Goal: Task Accomplishment & Management: Manage account settings

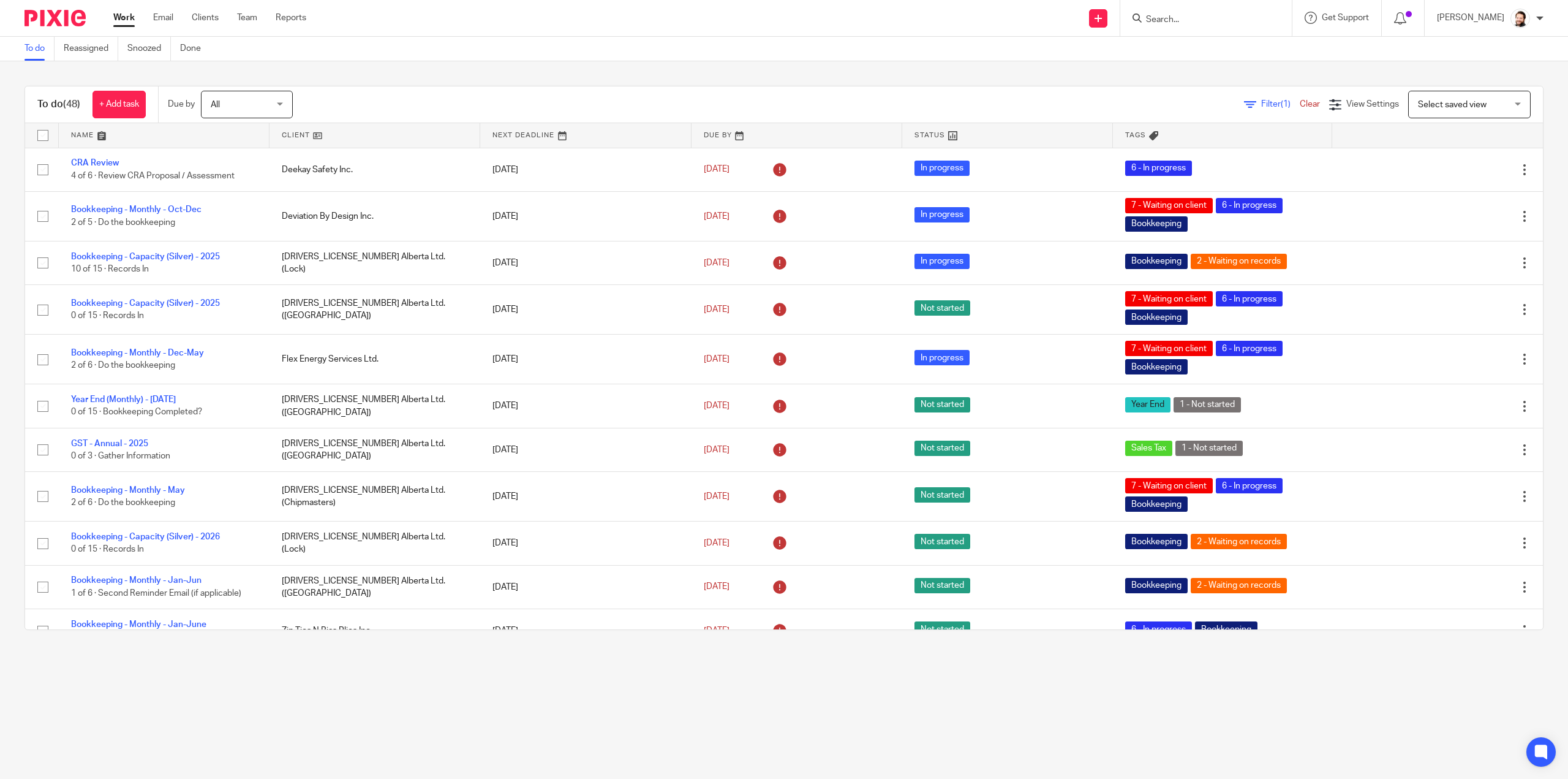
click at [1224, 20] on input "Search" at bounding box center [1200, 20] width 110 height 11
type input "slick"
drag, startPoint x: 543, startPoint y: 65, endPoint x: 982, endPoint y: 13, distance: 442.1
click at [577, 58] on main "To do Reassigned Snoozed Done To do (48) + Add task Due by All All Today Tomorr…" at bounding box center [784, 390] width 1568 height 779
click at [477, 95] on div "Filter (1) Clear View Settings View Settings (1) Filters Clear Save Manage save…" at bounding box center [929, 104] width 1229 height 28
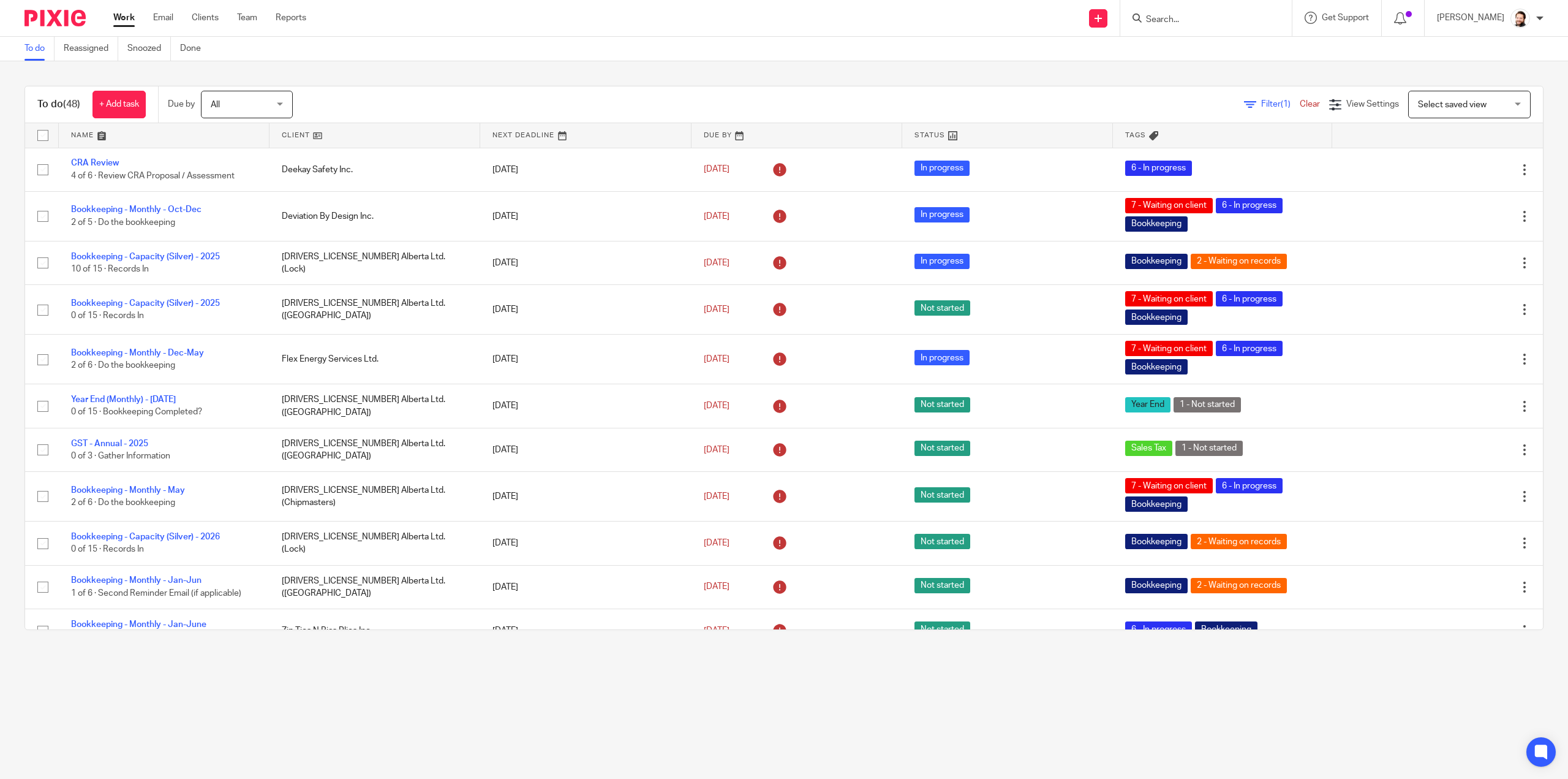
click at [3, 111] on div "To do (48) + Add task Due by All All Today Tomorrow This week Next week This mo…" at bounding box center [784, 358] width 1568 height 593
click at [58, 104] on h1 "To do (48)" at bounding box center [59, 104] width 43 height 13
click at [63, 87] on div "To do (48) + Add task" at bounding box center [91, 104] width 133 height 36
click at [70, 75] on div "To do (48) + Add task Due by All All Today Tomorrow This week Next week This mo…" at bounding box center [784, 358] width 1568 height 593
click at [292, 135] on link at bounding box center [375, 135] width 210 height 24
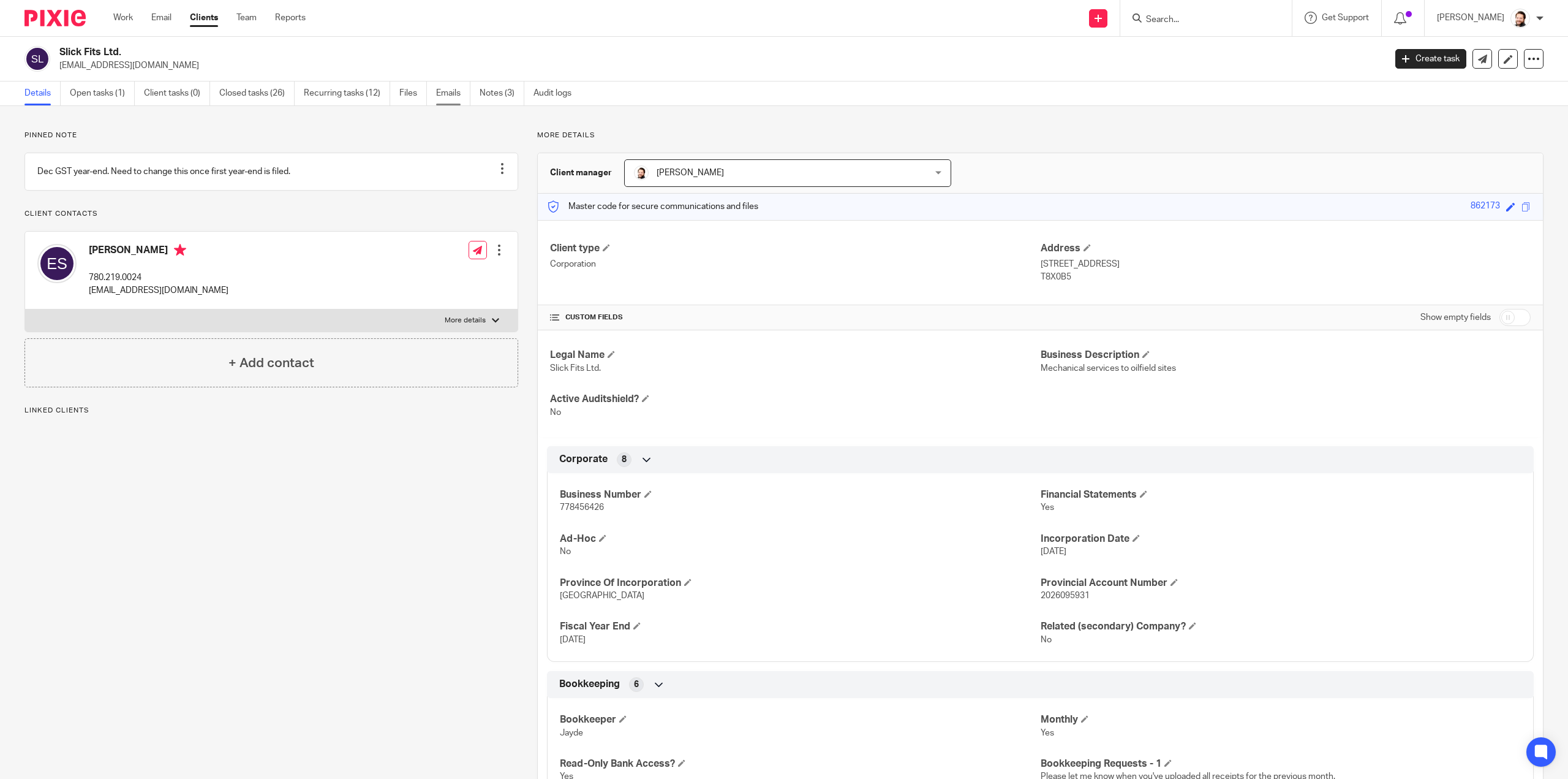
click at [446, 91] on link "Emails" at bounding box center [453, 94] width 34 height 24
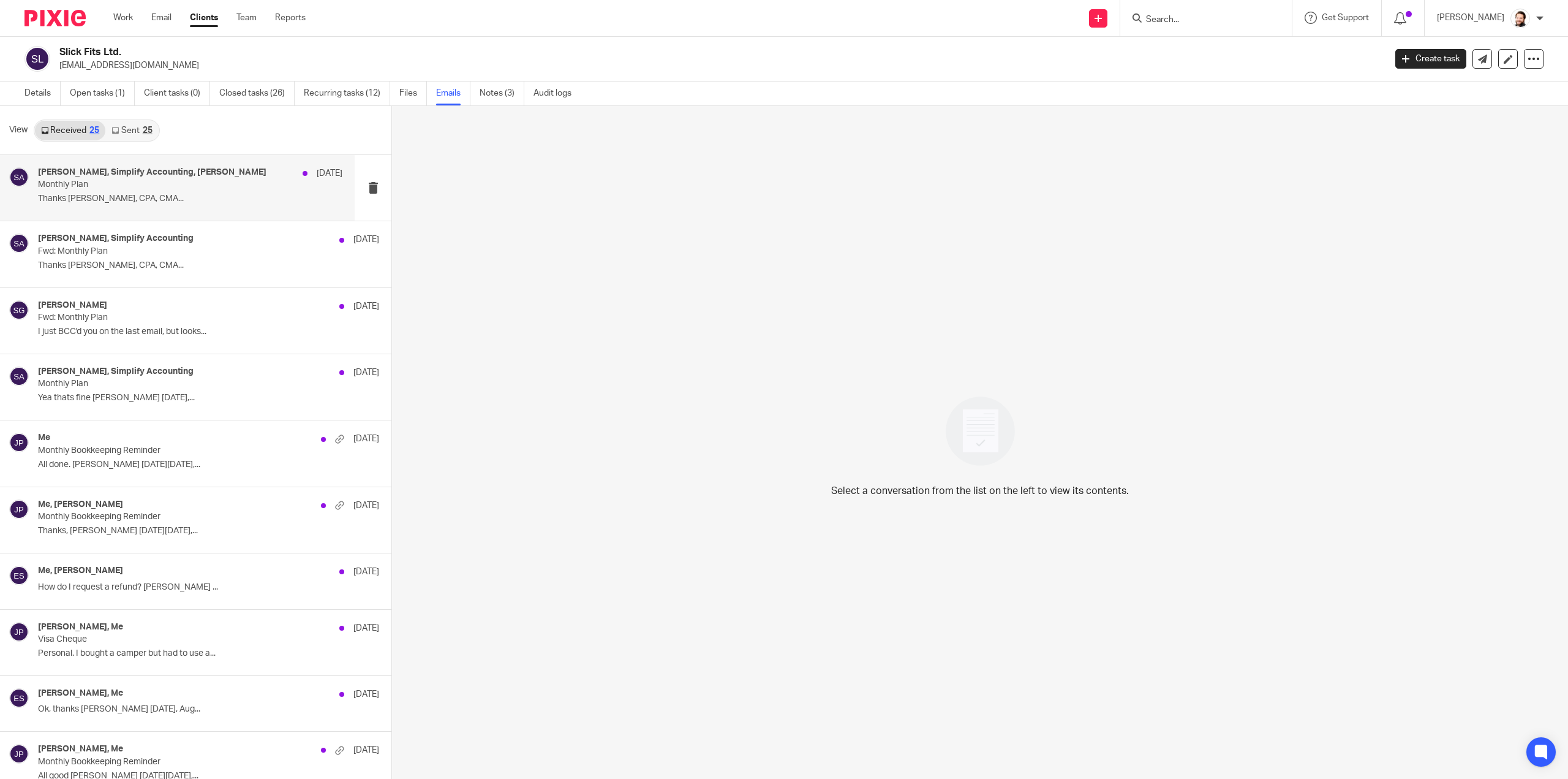
click at [96, 190] on div "Shawn Gander, Simplify Accounting, Eric Sawatzky Oct 10 Monthly Plan Thanks Hay…" at bounding box center [190, 188] width 305 height 41
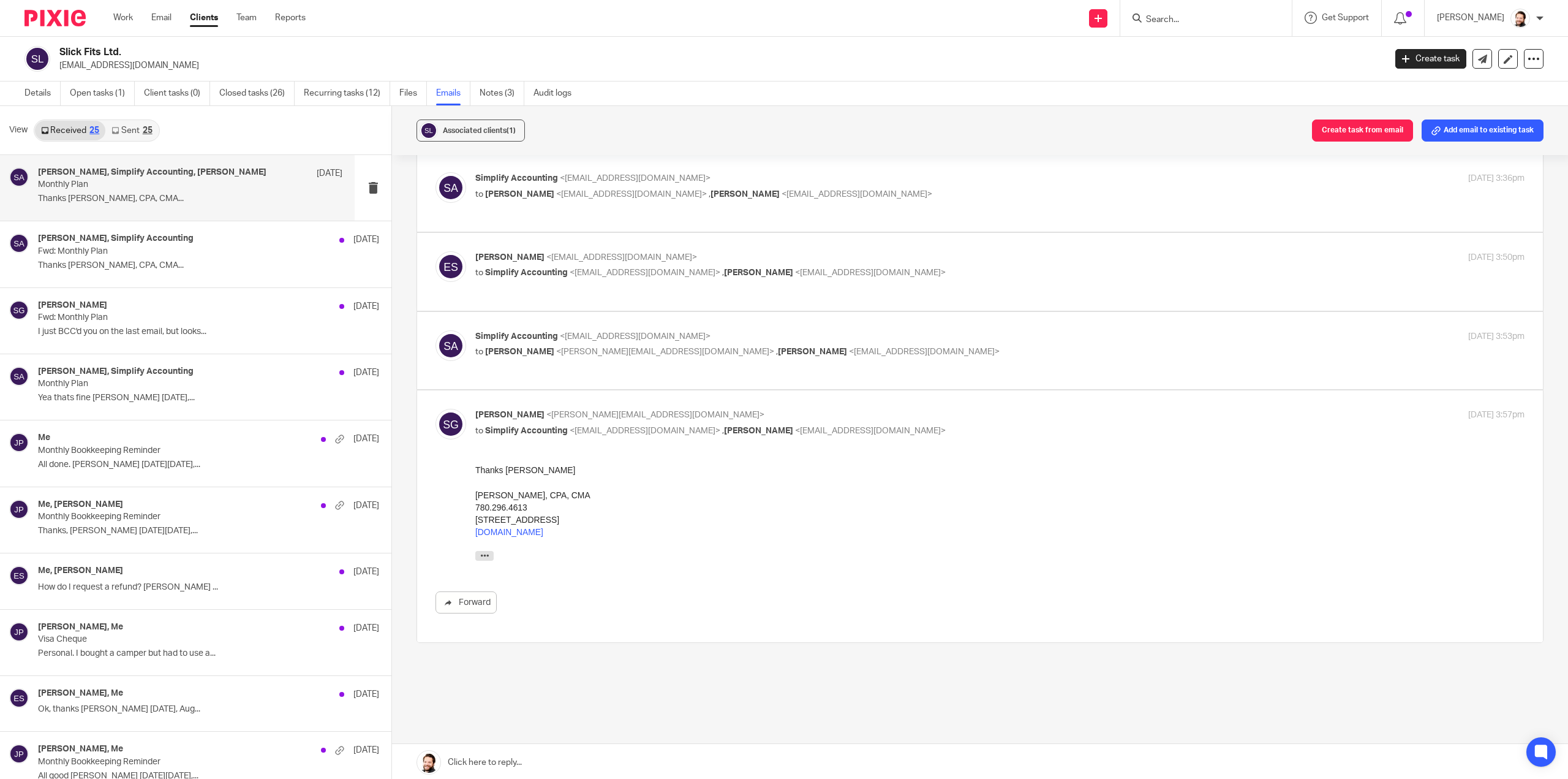
scroll to position [224, 0]
click at [537, 359] on label at bounding box center [980, 346] width 1126 height 78
click at [436, 325] on input "checkbox" at bounding box center [435, 324] width 1 height 1
checkbox input "true"
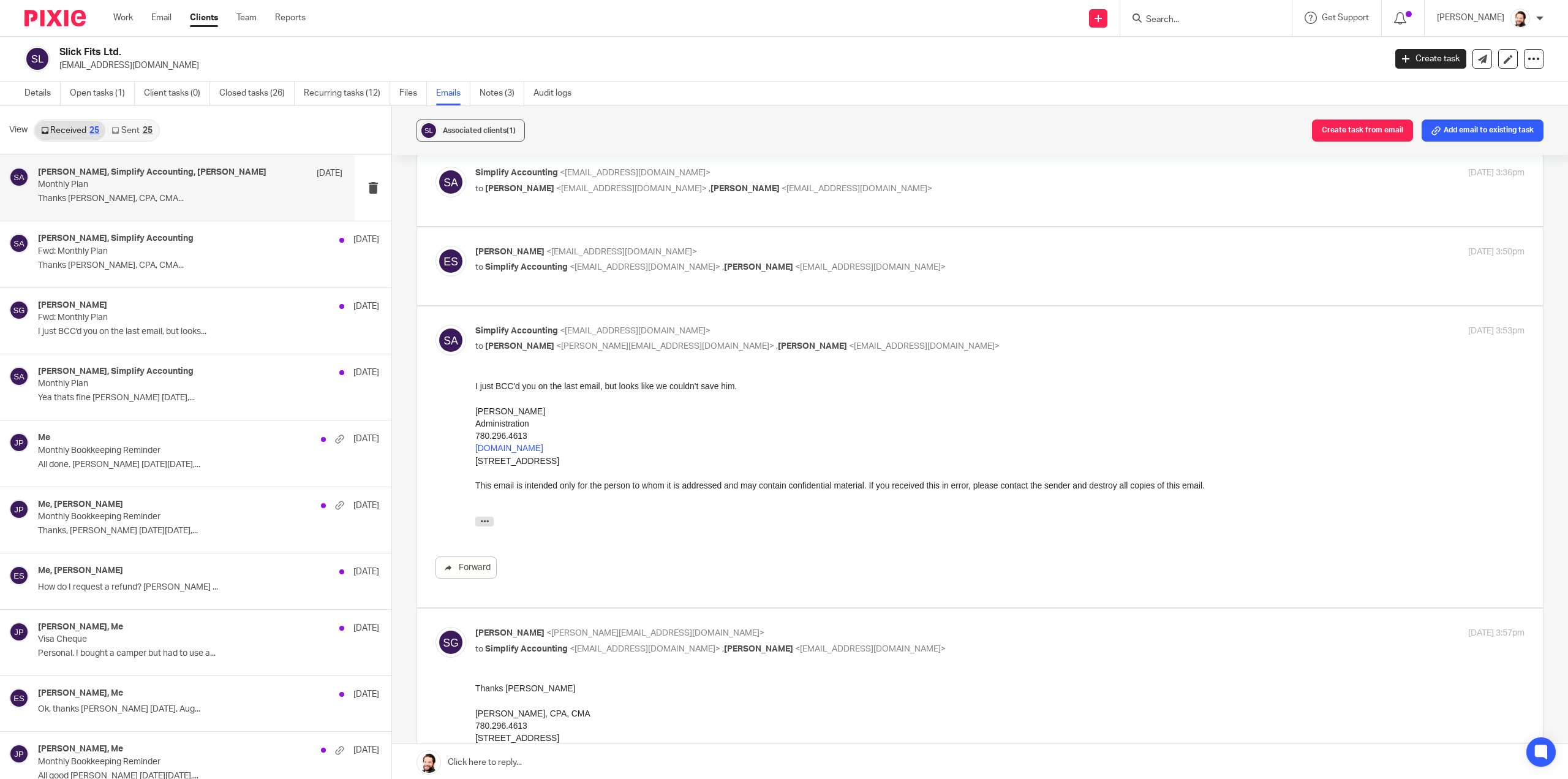
scroll to position [0, 0]
click at [541, 271] on div "Eric Sawatzky <esawatzky0024@gmail.com> to Simplify Accounting <info@simplifyac…" at bounding box center [980, 266] width 1089 height 41
click at [541, 280] on label at bounding box center [980, 266] width 1126 height 78
click at [436, 246] on input "checkbox" at bounding box center [435, 245] width 1 height 1
checkbox input "true"
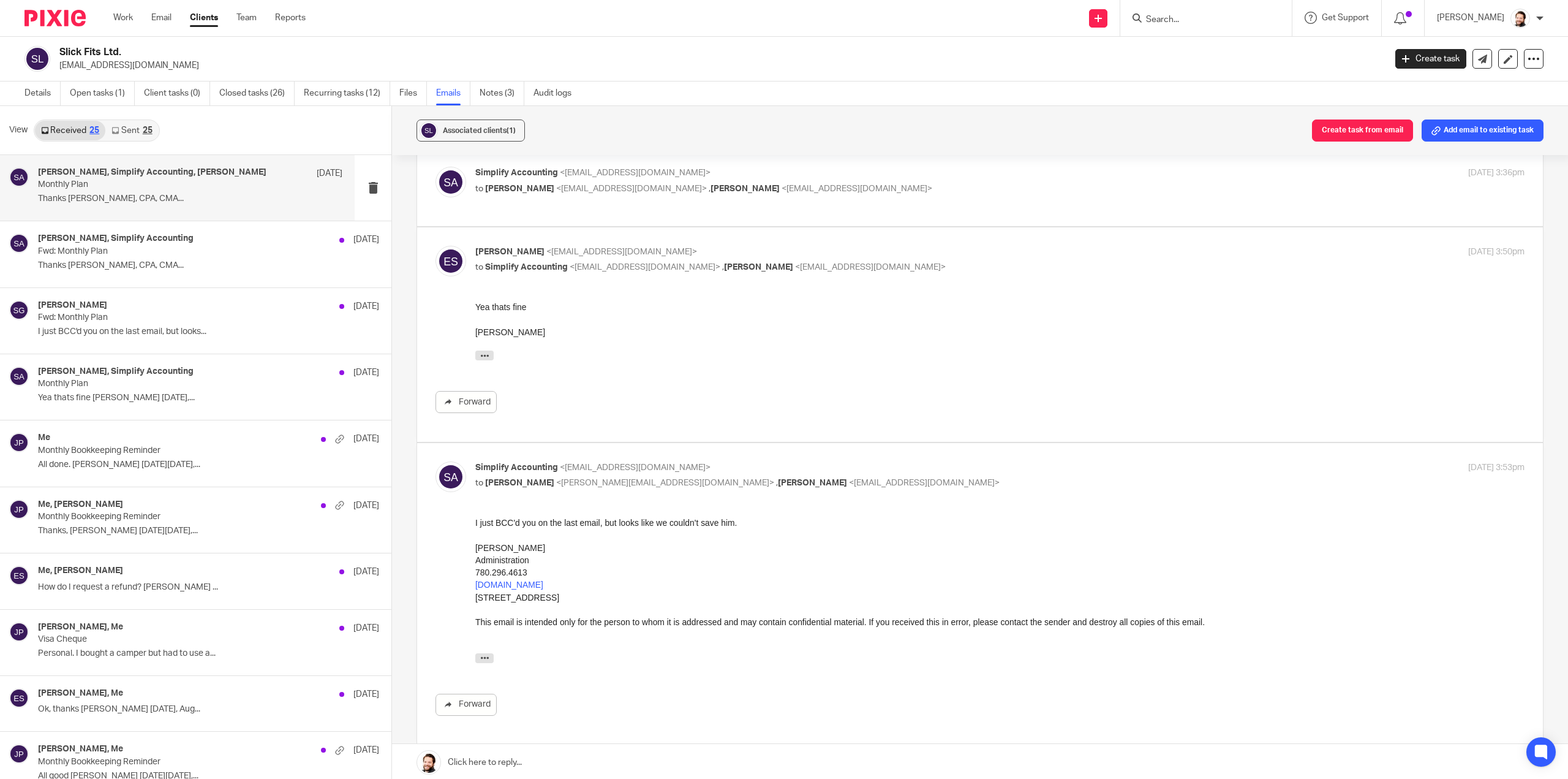
click at [138, 120] on link "Sent 25" at bounding box center [132, 130] width 52 height 20
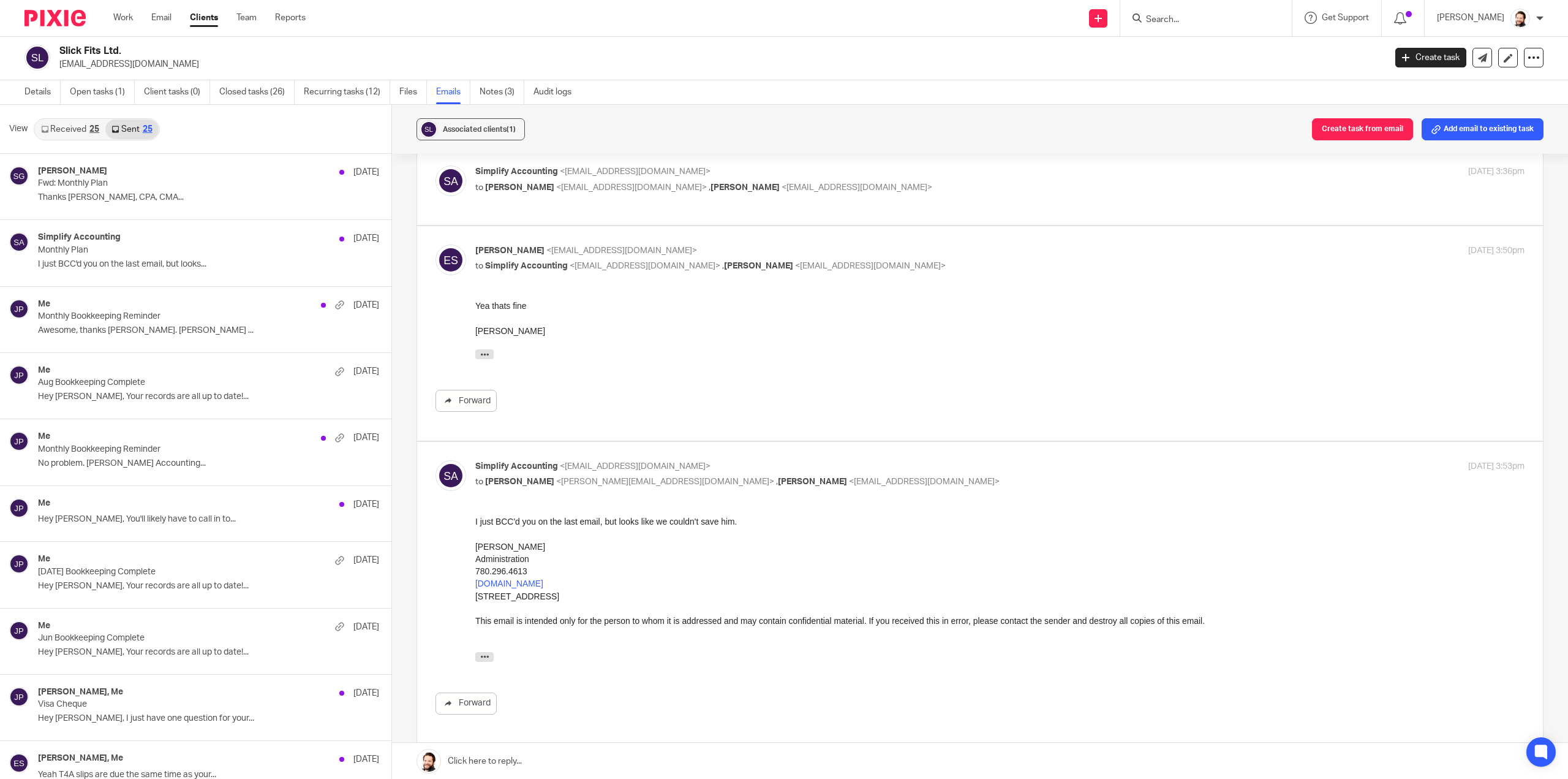
click at [65, 115] on div "View Received 25 Sent 25" at bounding box center [196, 129] width 391 height 49
click at [63, 129] on link "Received 25" at bounding box center [70, 129] width 71 height 20
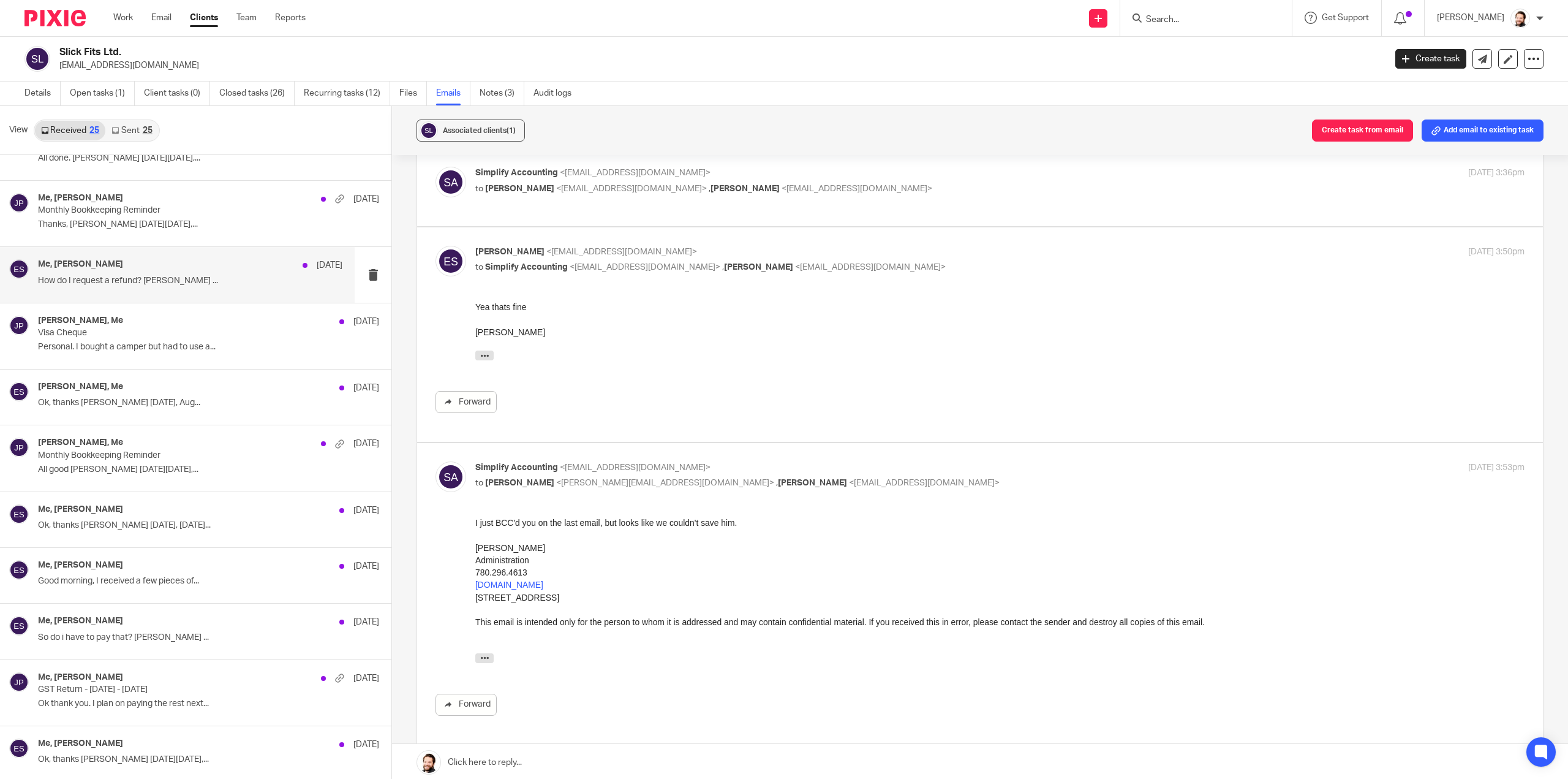
scroll to position [0, 0]
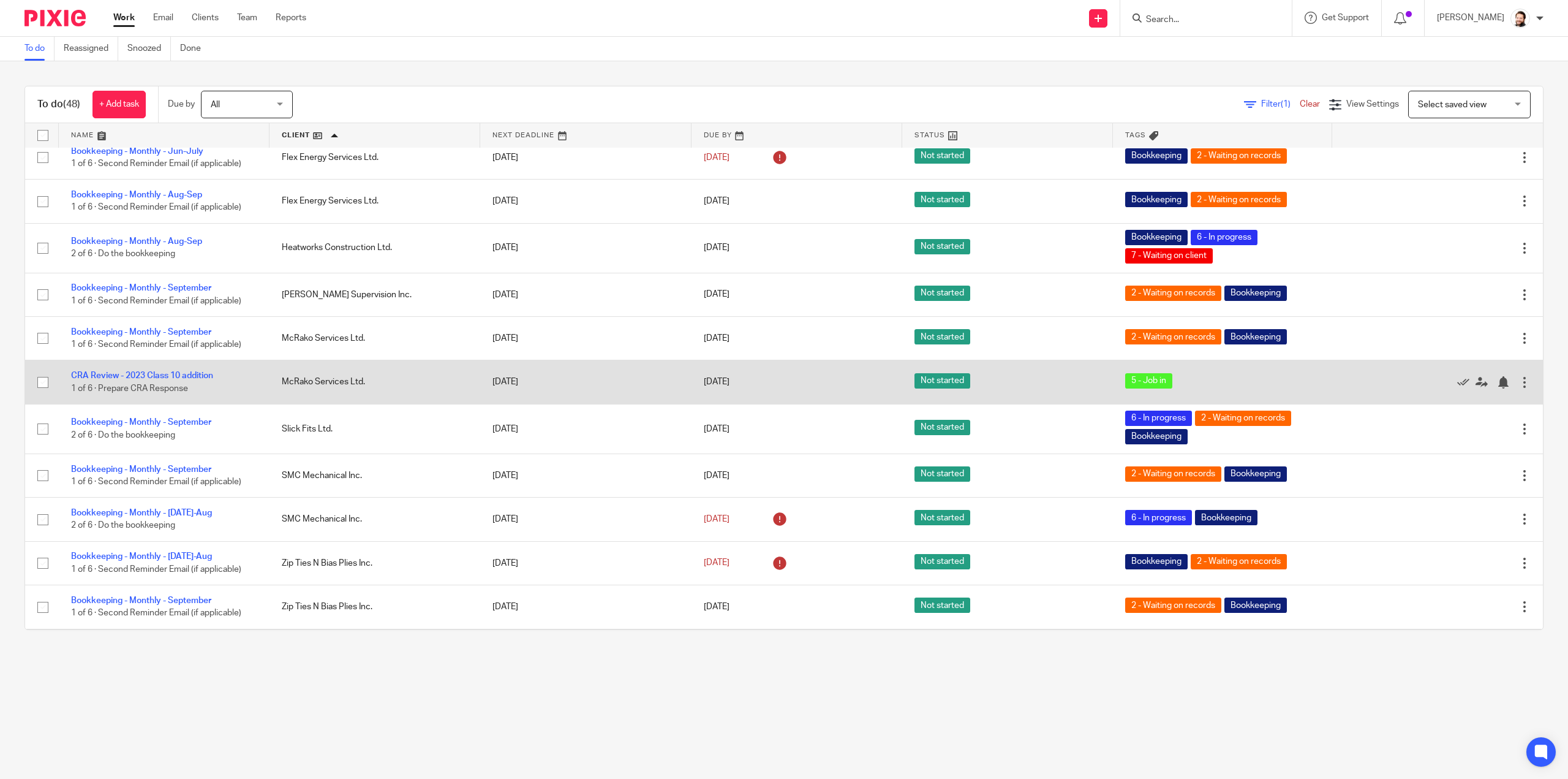
scroll to position [1662, 0]
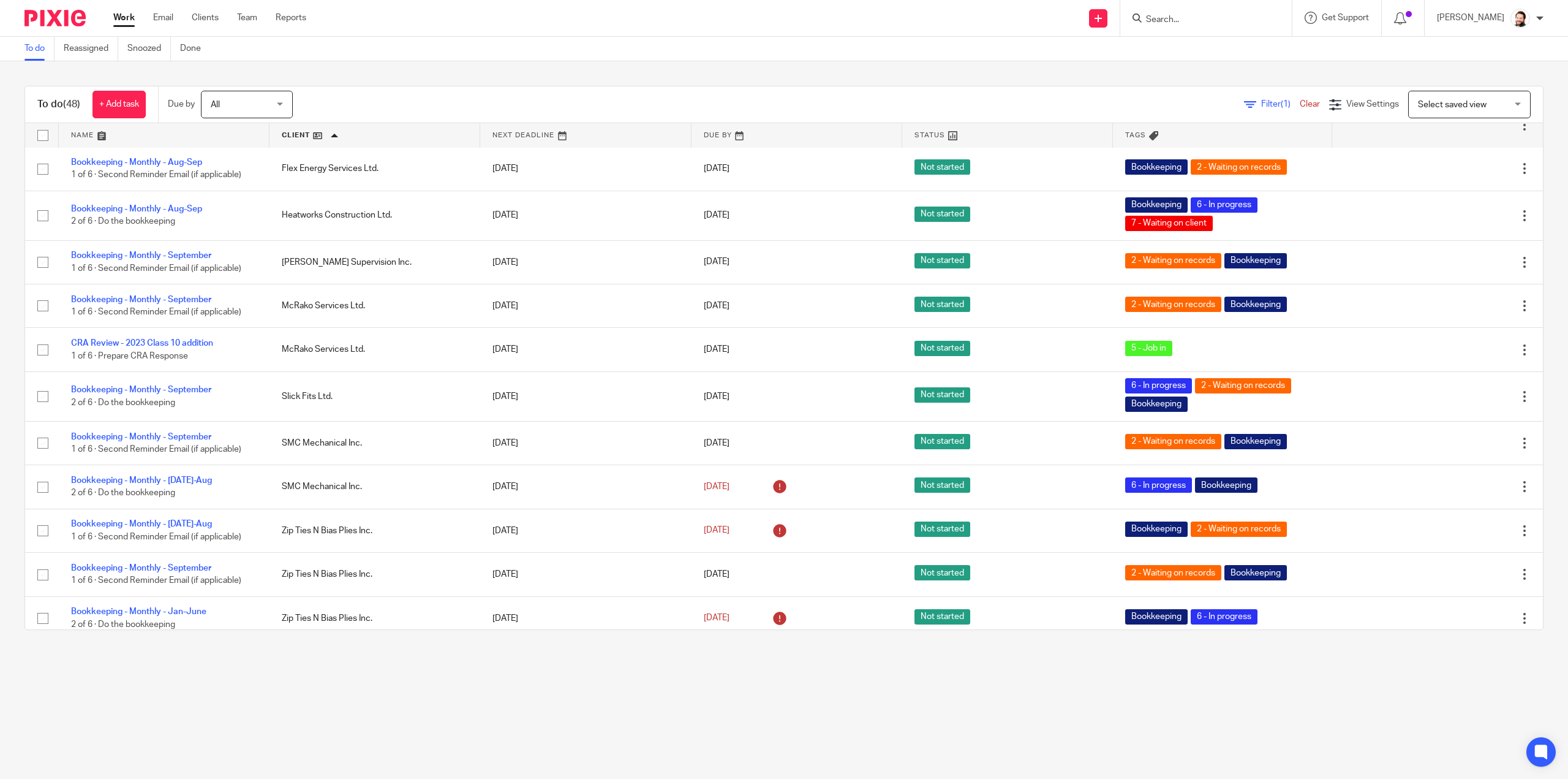
click at [1187, 27] on div at bounding box center [1206, 18] width 171 height 36
click at [1187, 17] on input "Search" at bounding box center [1200, 20] width 110 height 11
type input "mcr"
click at [1276, 15] on button "reset" at bounding box center [1269, 16] width 12 height 12
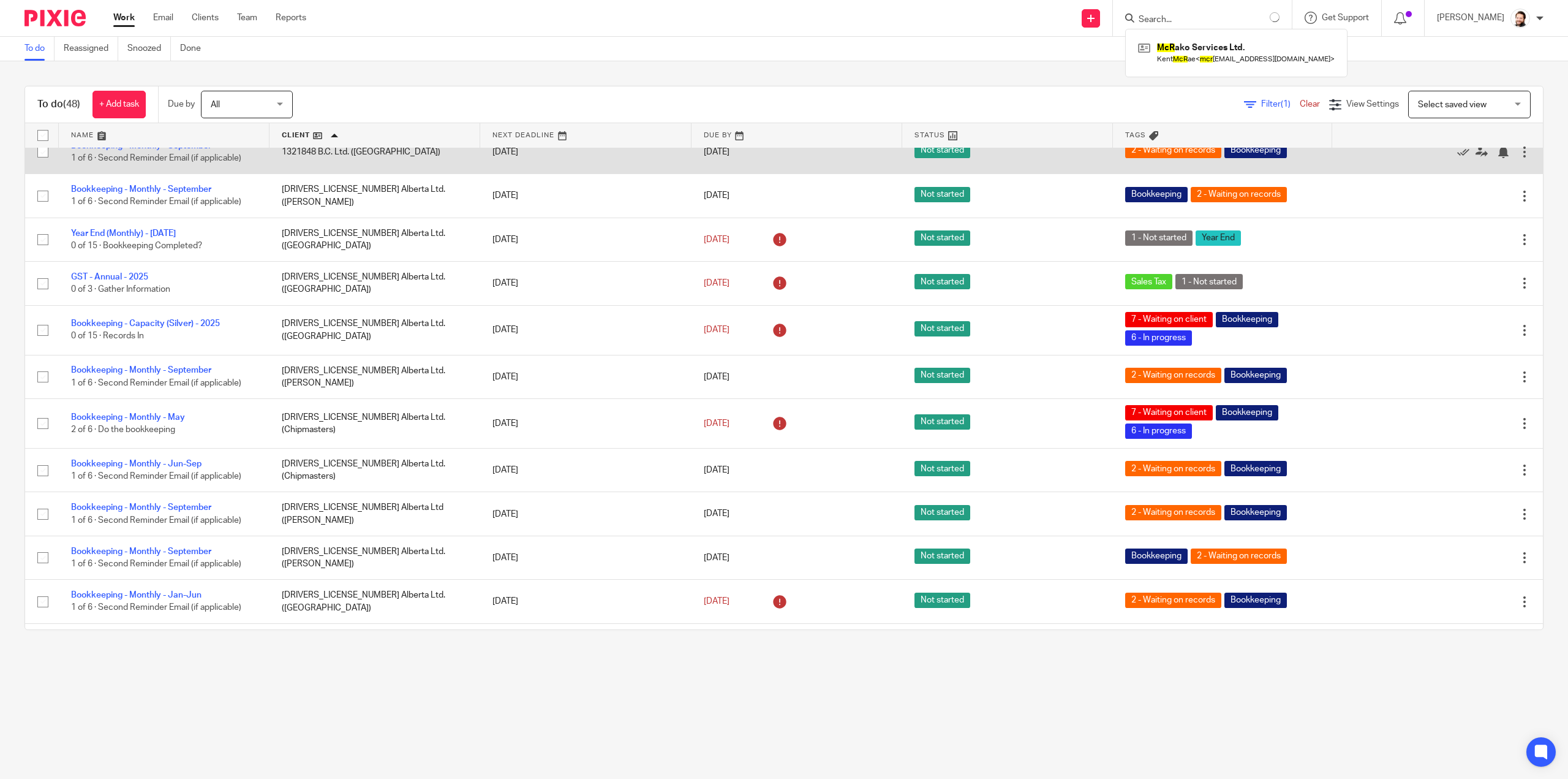
scroll to position [0, 0]
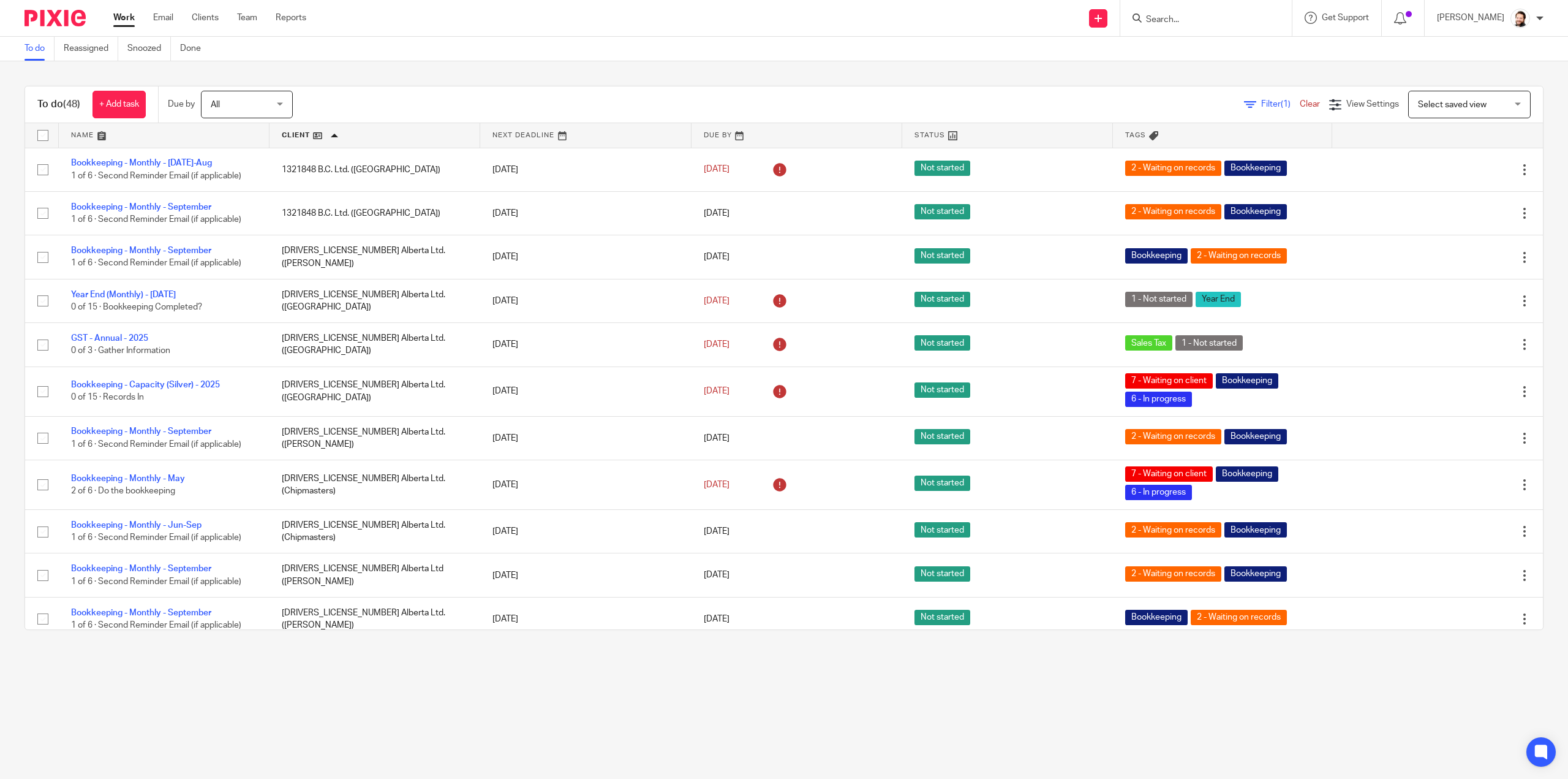
click at [1186, 19] on input "Search" at bounding box center [1200, 20] width 110 height 11
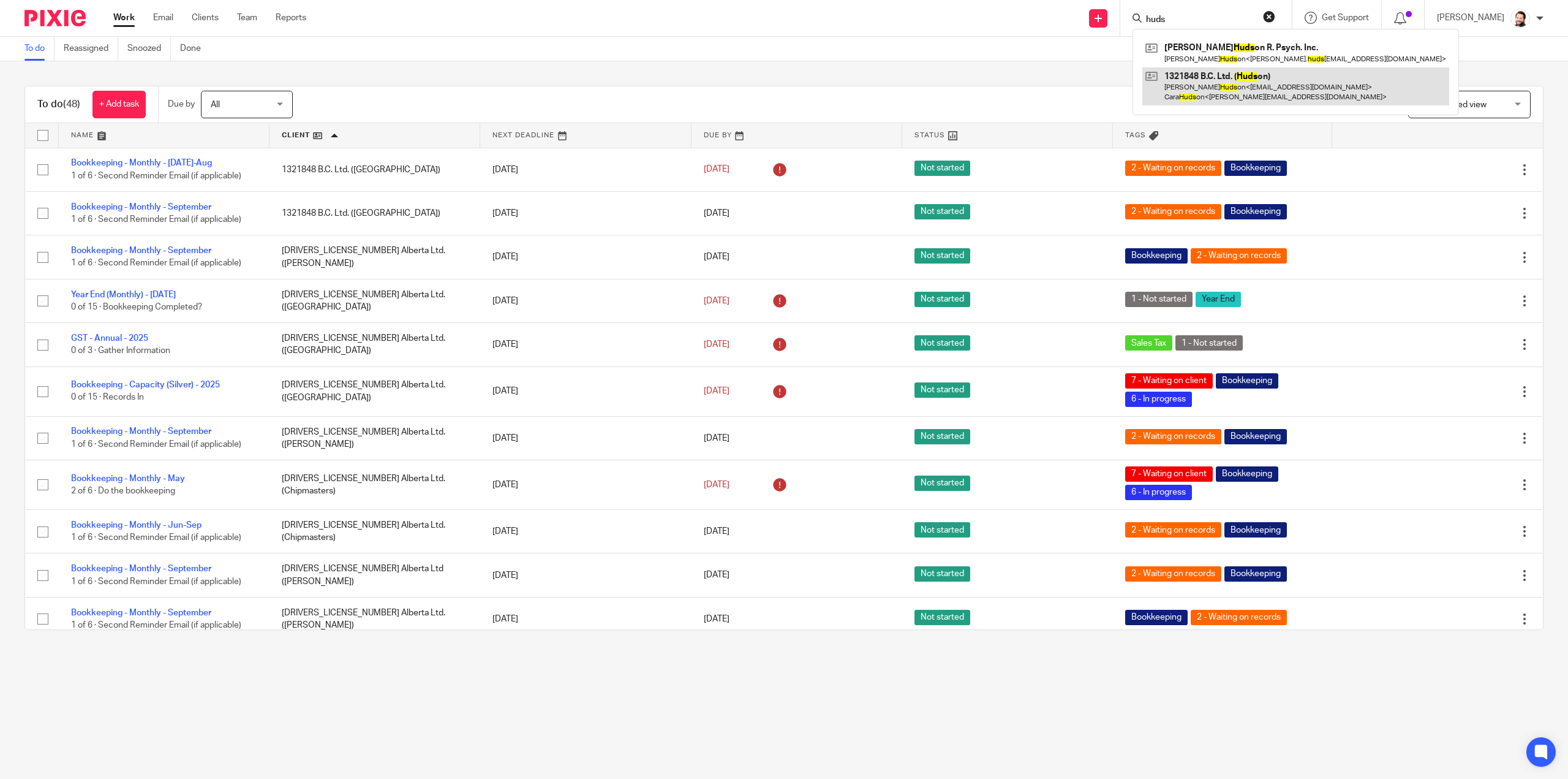
type input "huds"
drag, startPoint x: 925, startPoint y: 65, endPoint x: 1244, endPoint y: 50, distance: 319.4
click at [927, 64] on div "To do (48) + Add task Due by All All Today Tomorrow This week Next week This mo…" at bounding box center [784, 358] width 1568 height 593
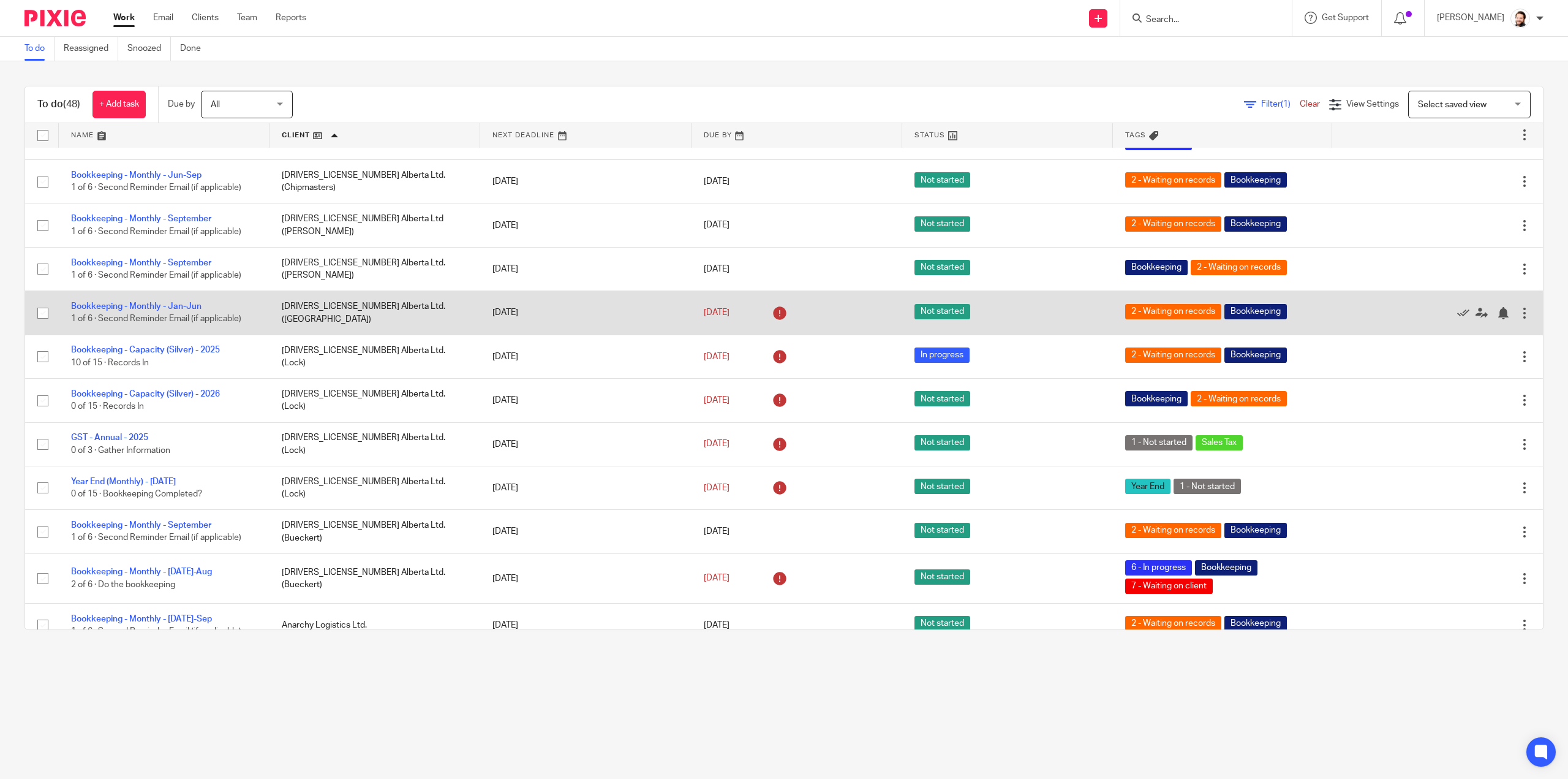
scroll to position [368, 0]
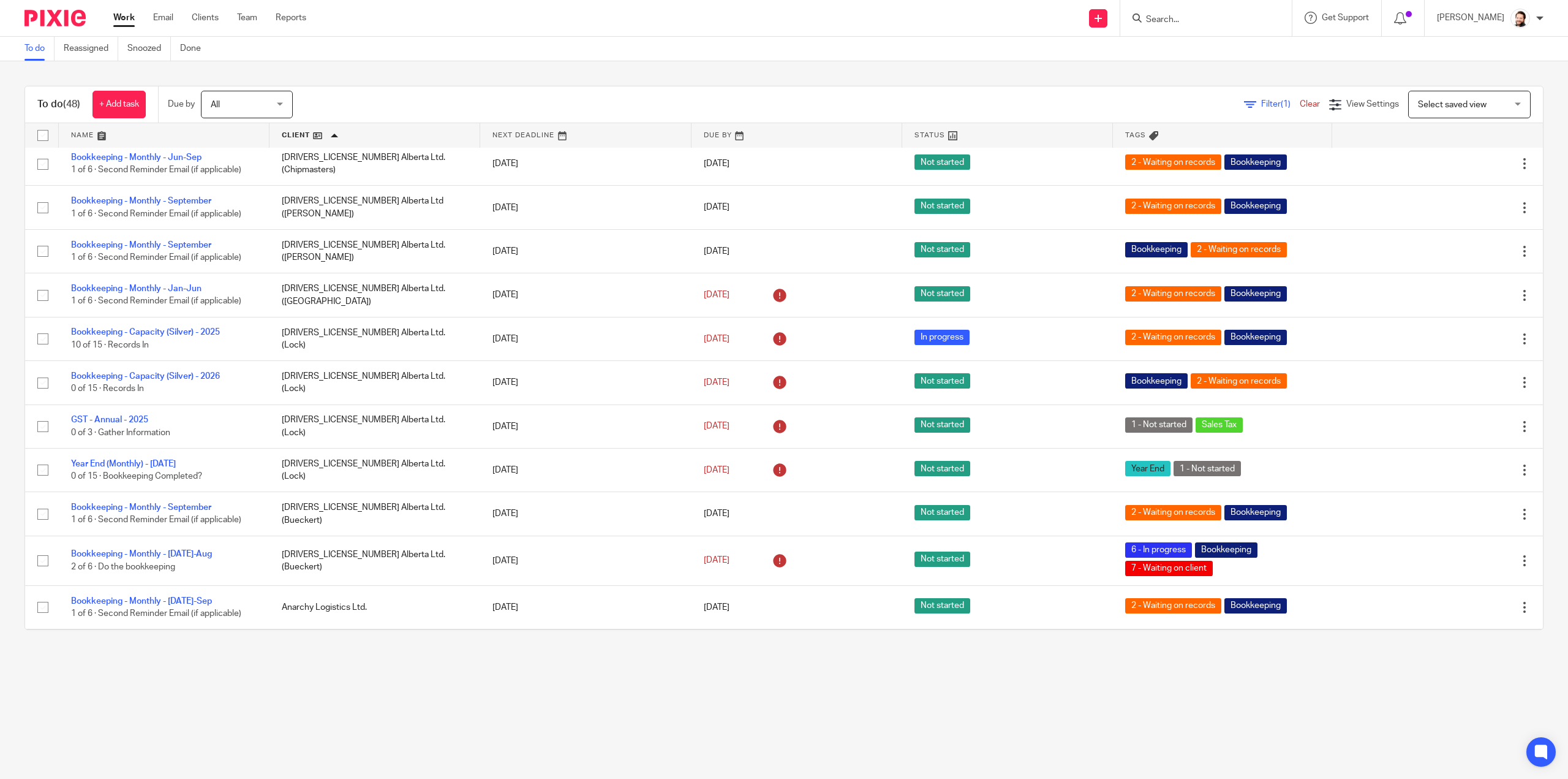
click at [1236, 17] on input "Search" at bounding box center [1200, 20] width 110 height 11
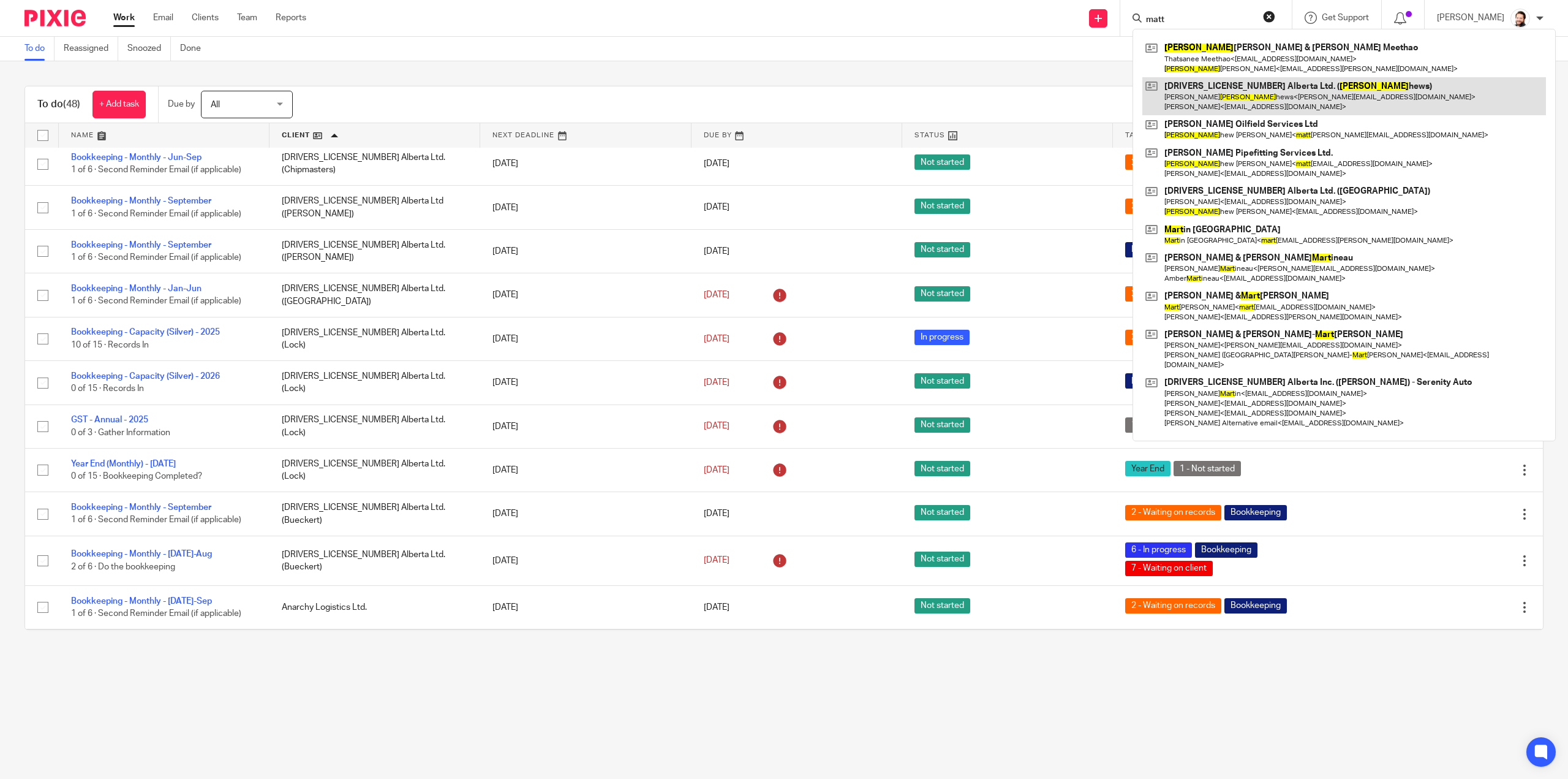
type input "matt"
click at [1230, 96] on link at bounding box center [1344, 96] width 403 height 38
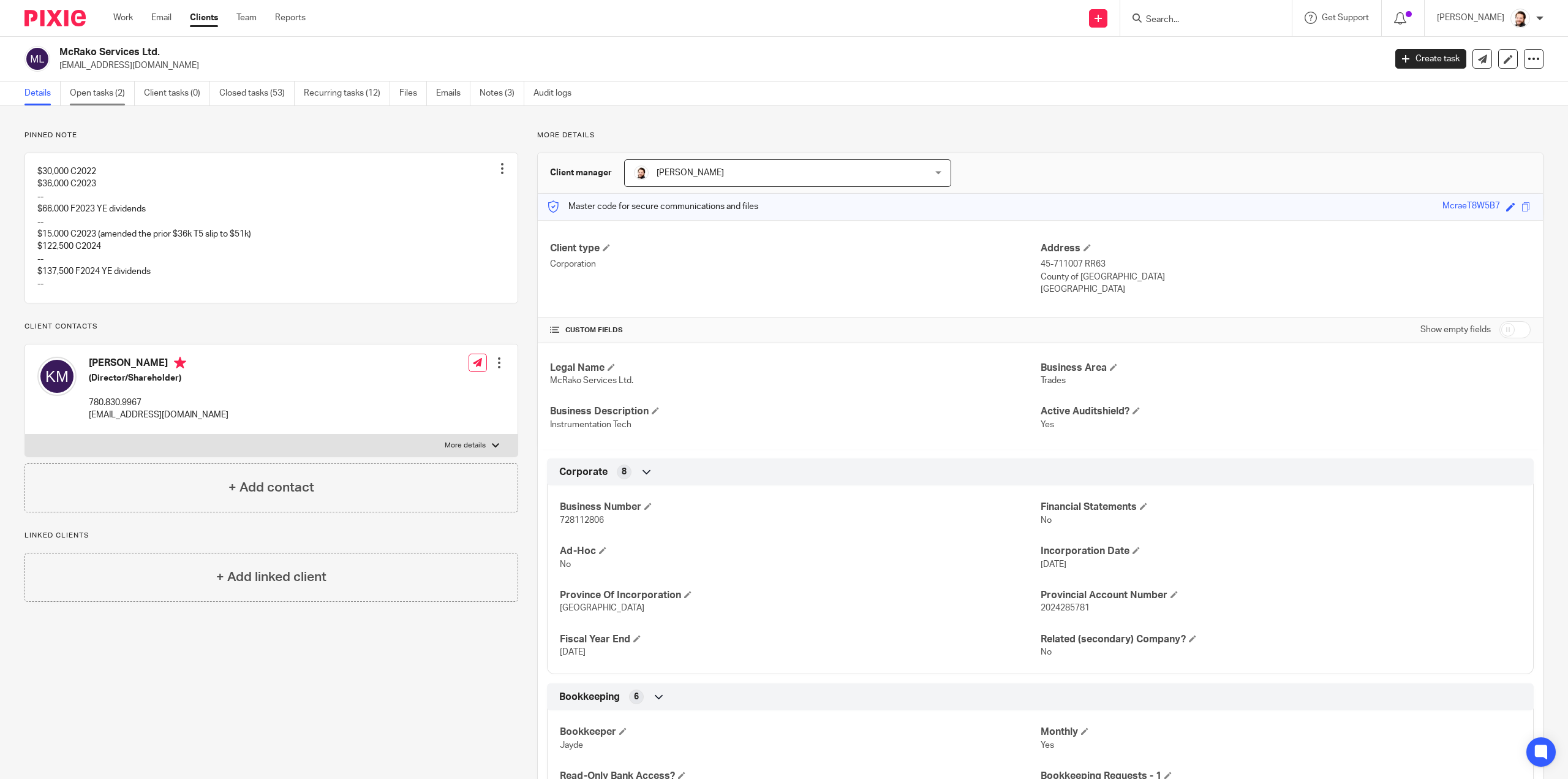
click at [115, 98] on link "Open tasks (2)" at bounding box center [102, 94] width 65 height 24
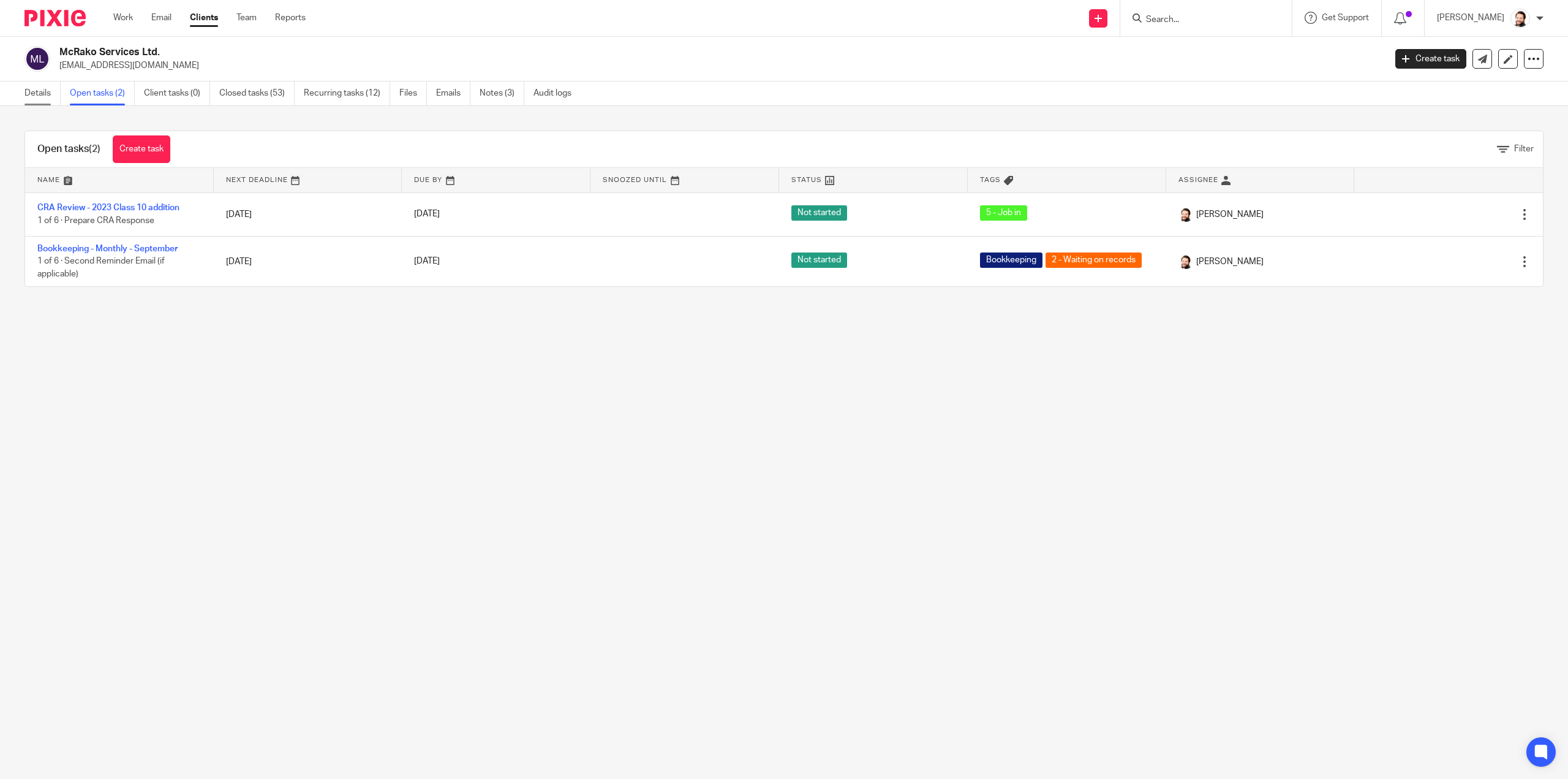
click at [32, 91] on link "Details" at bounding box center [42, 94] width 36 height 24
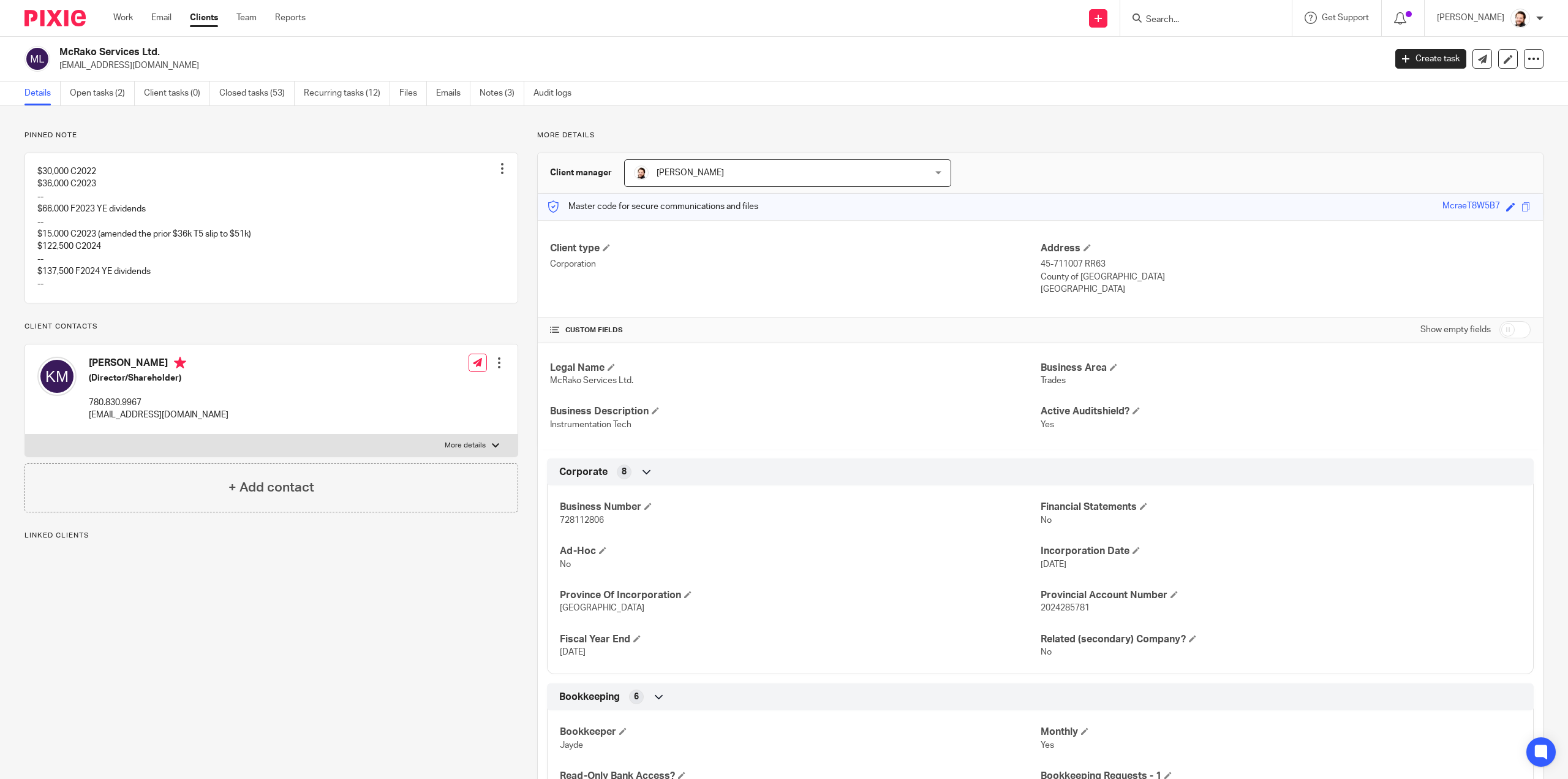
click at [574, 520] on span "728112806" at bounding box center [582, 520] width 44 height 9
copy span "728112806"
click at [444, 698] on div "Pinned note $30,000 C2022 $36,000 C2023 -- $66,000 F2023 YE dividends -- $15,00…" at bounding box center [262, 649] width 513 height 1037
click at [113, 99] on link "Open tasks (2)" at bounding box center [102, 94] width 65 height 24
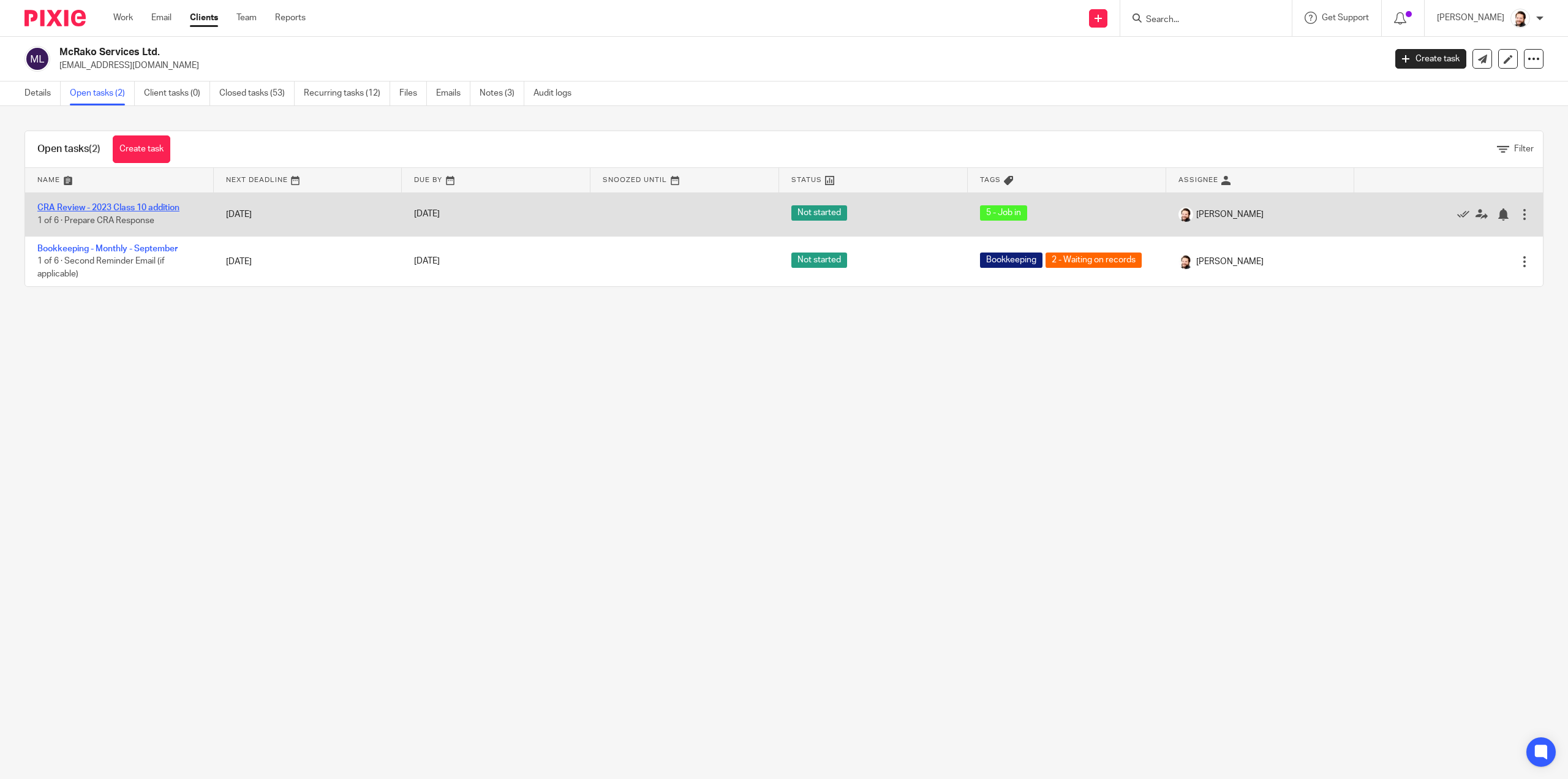
click at [124, 207] on link "CRA Review - 2023 Class 10 addition" at bounding box center [108, 207] width 142 height 9
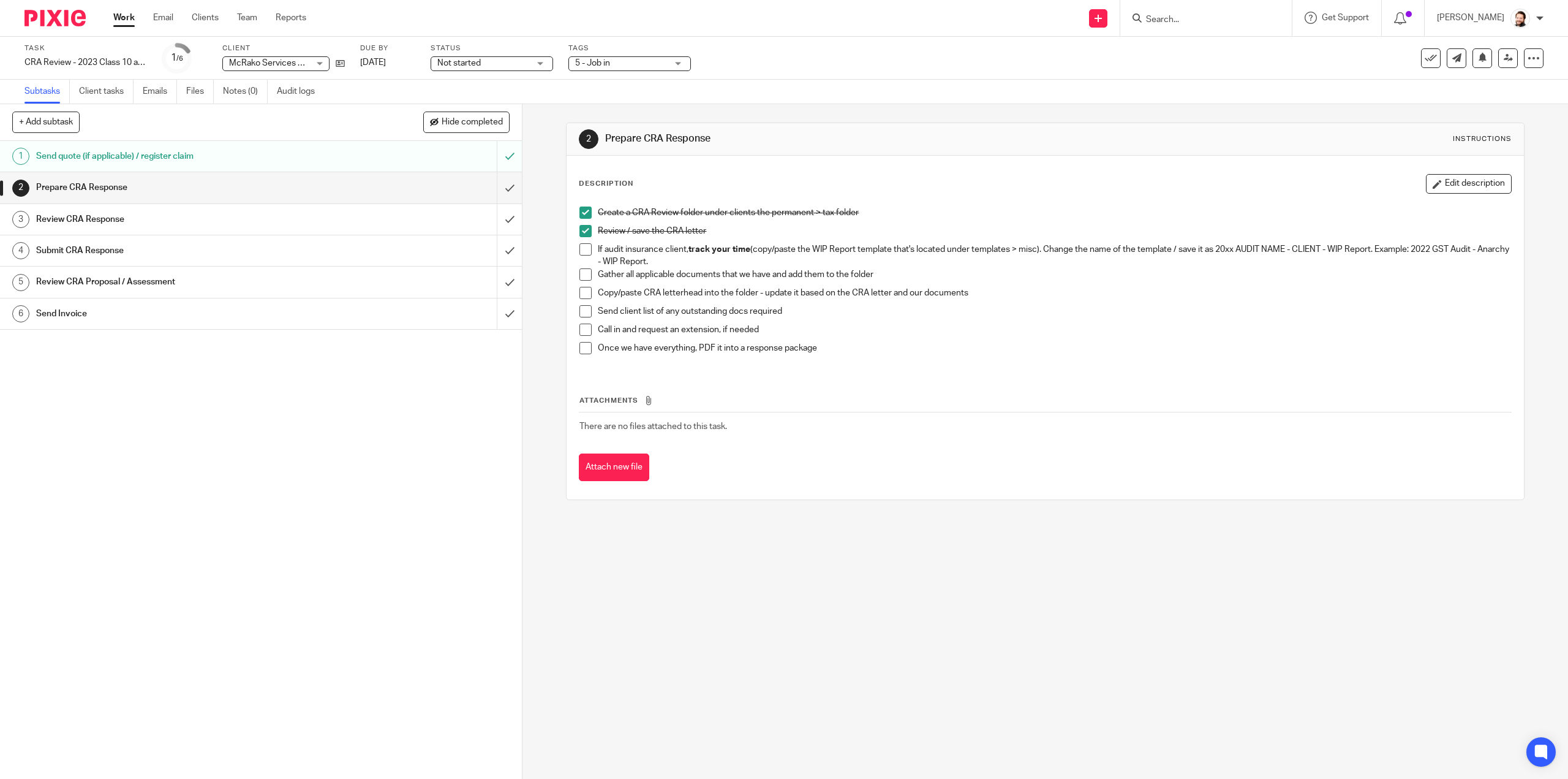
click at [317, 62] on div "McRako Services Ltd. McRako Services Ltd." at bounding box center [276, 64] width 107 height 15
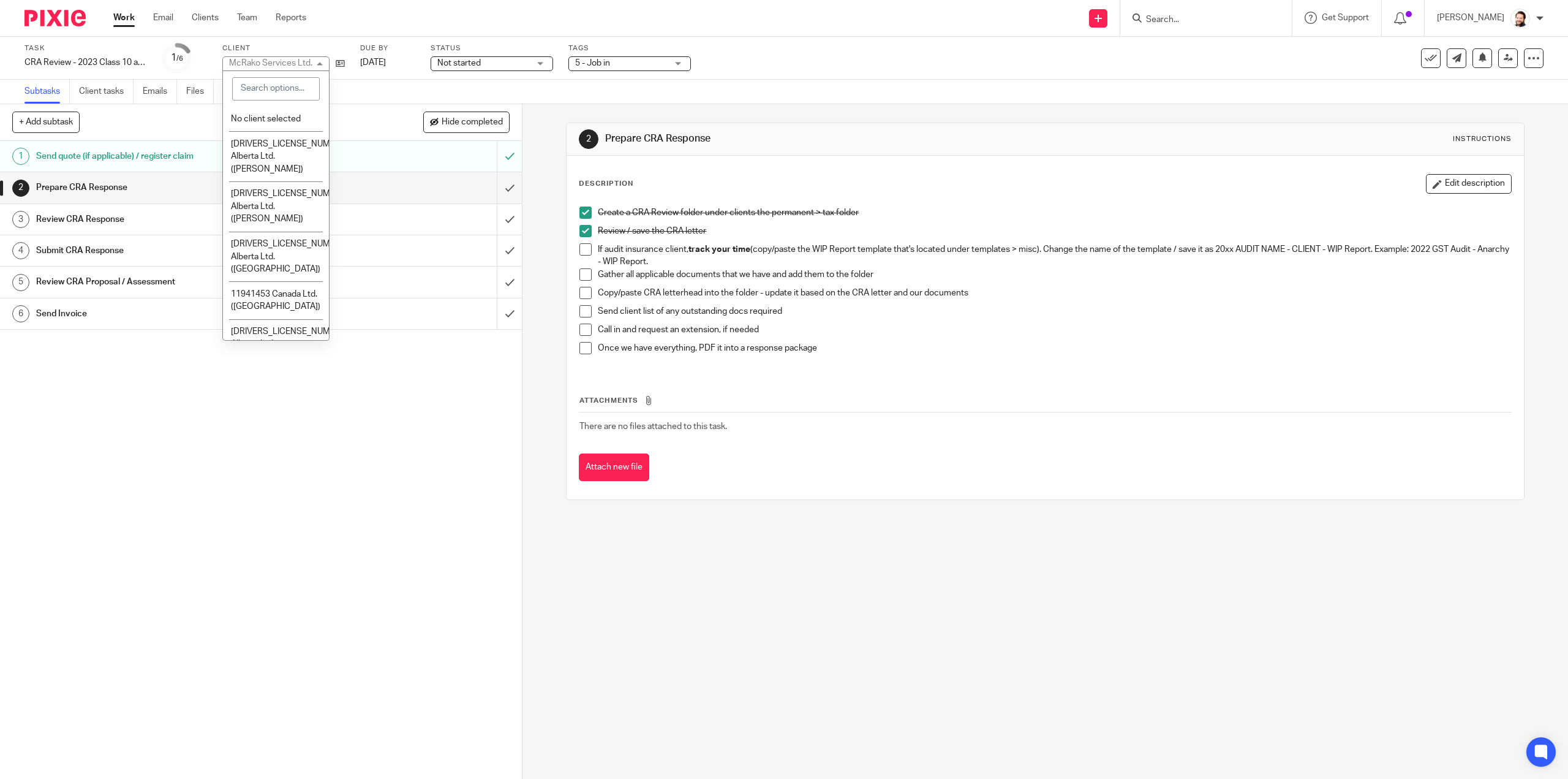
click at [323, 62] on div "McRako Services Ltd. McRako Services Ltd." at bounding box center [276, 64] width 107 height 15
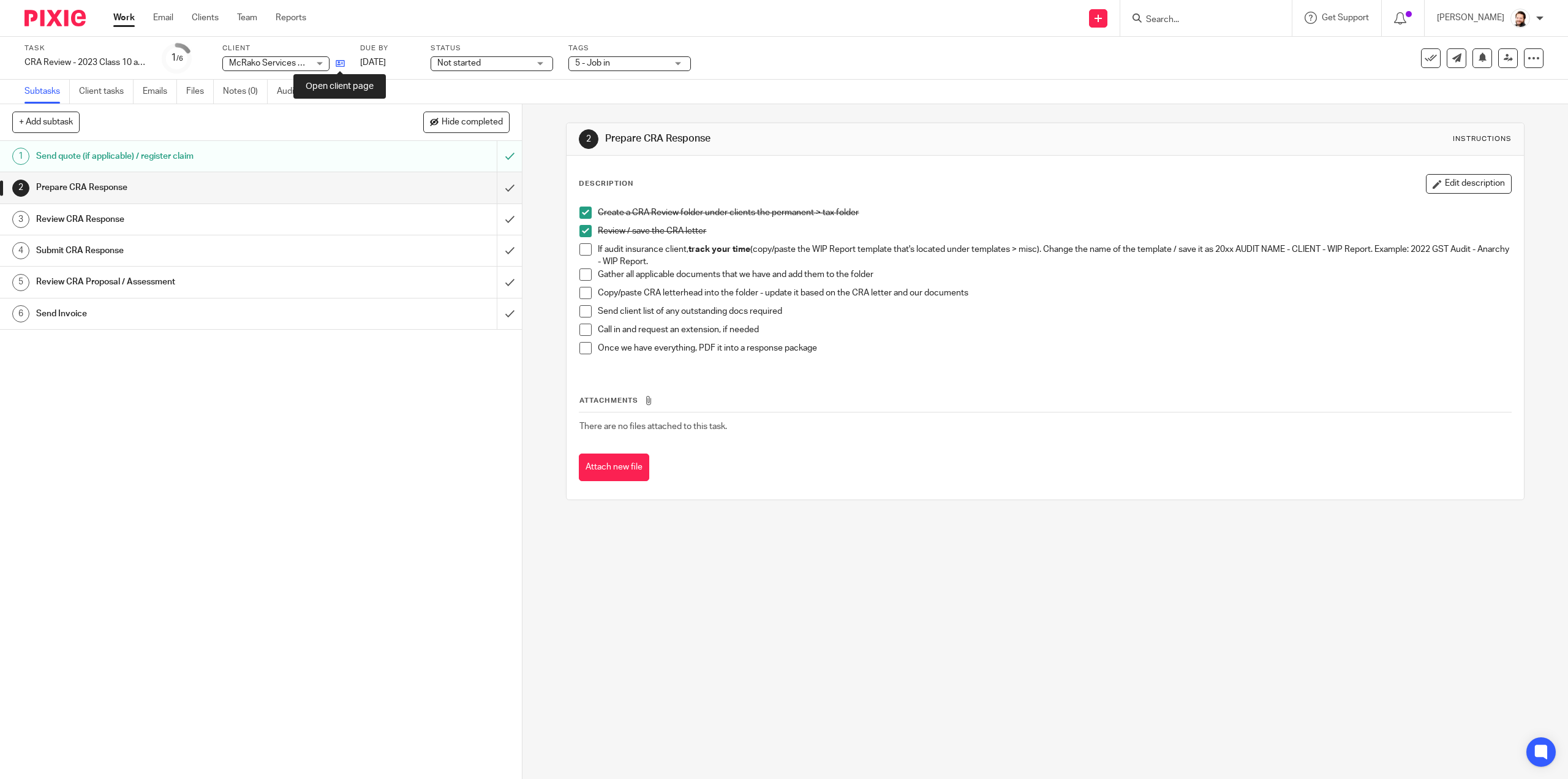
click at [337, 65] on icon at bounding box center [340, 63] width 9 height 9
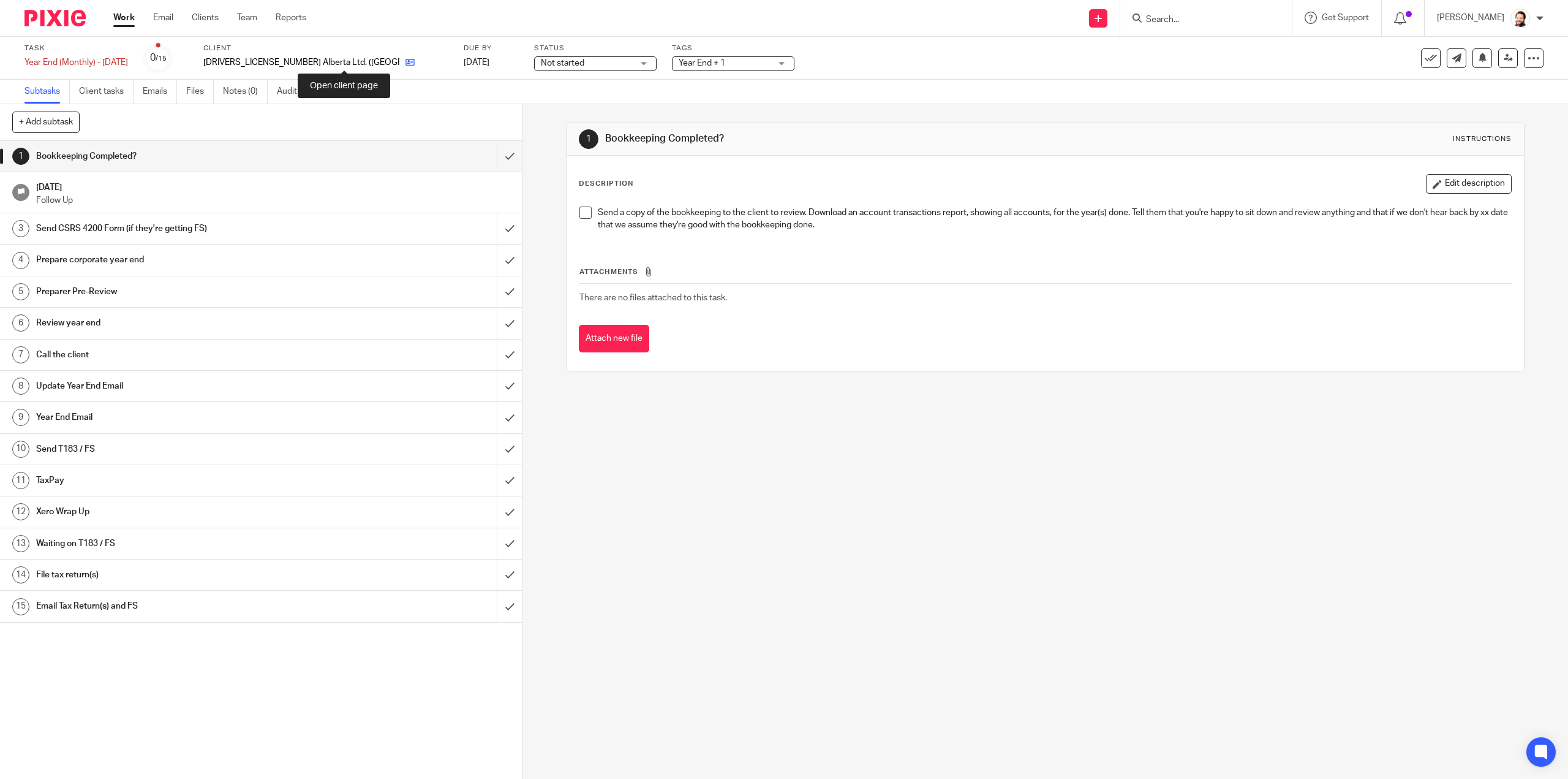
click at [405, 60] on icon at bounding box center [410, 63] width 9 height 9
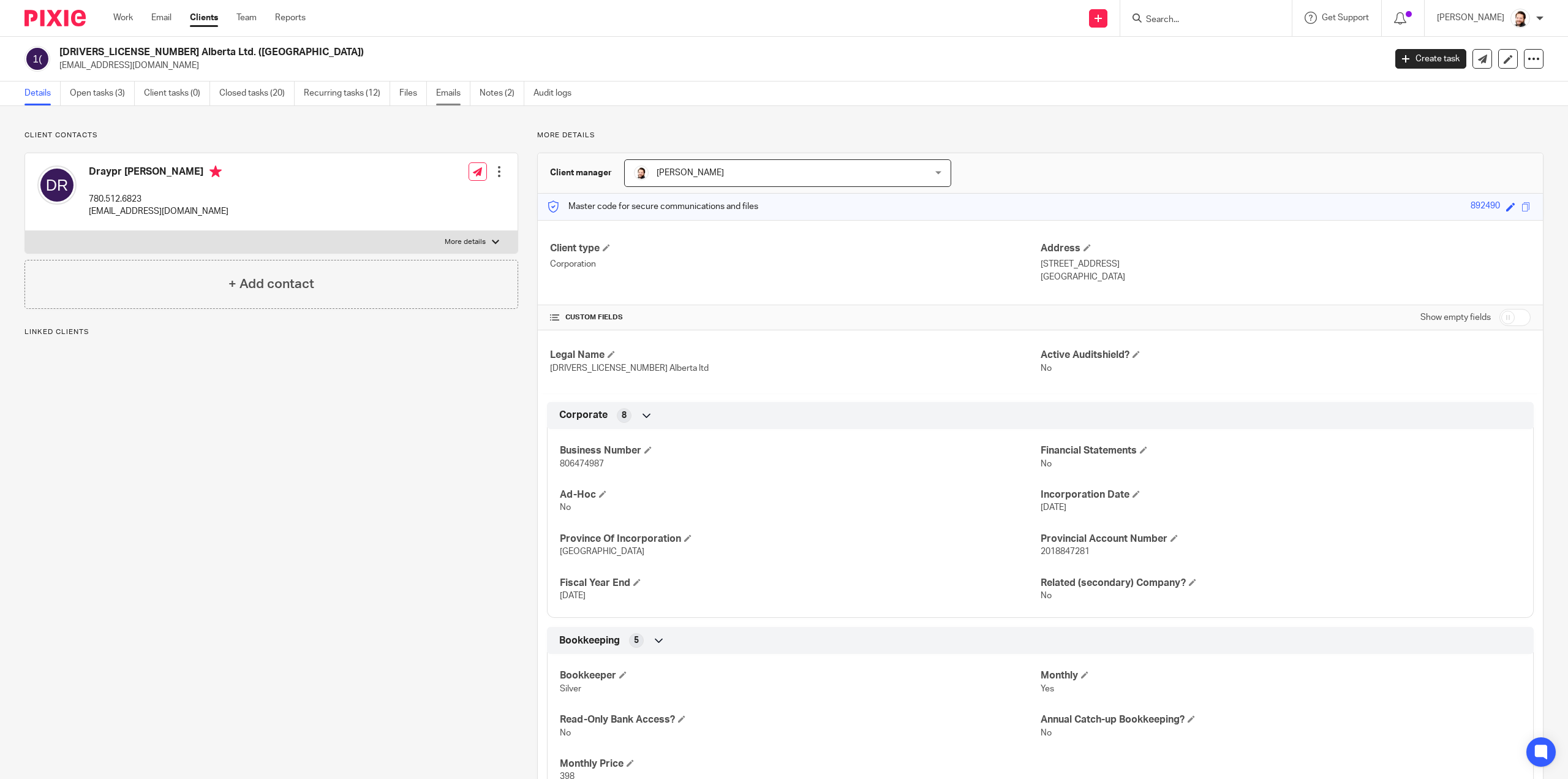
click at [456, 90] on link "Emails" at bounding box center [453, 94] width 34 height 24
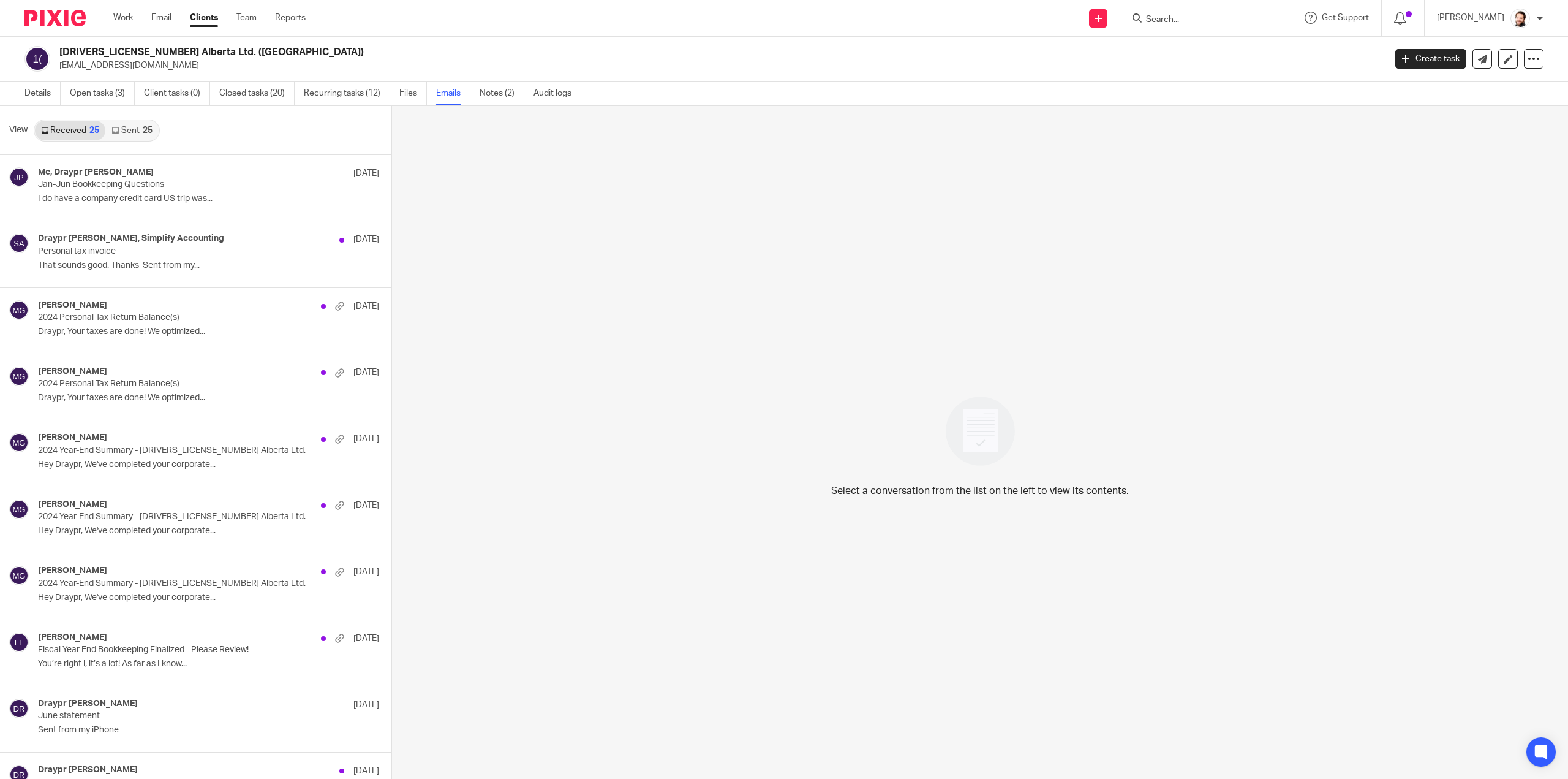
click at [114, 127] on icon at bounding box center [115, 131] width 7 height 7
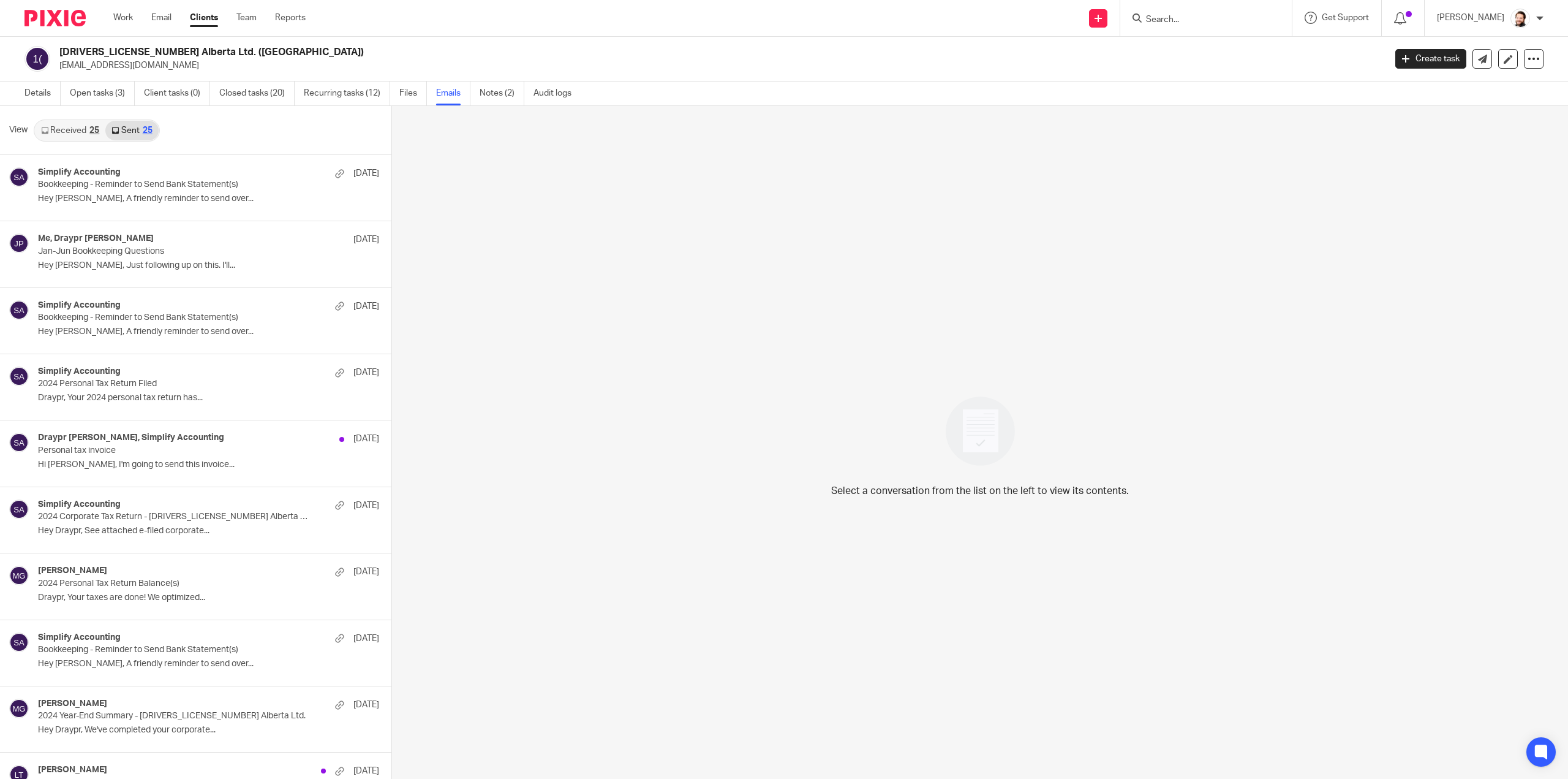
scroll to position [1, 0]
click at [63, 127] on link "Received 25" at bounding box center [70, 129] width 71 height 20
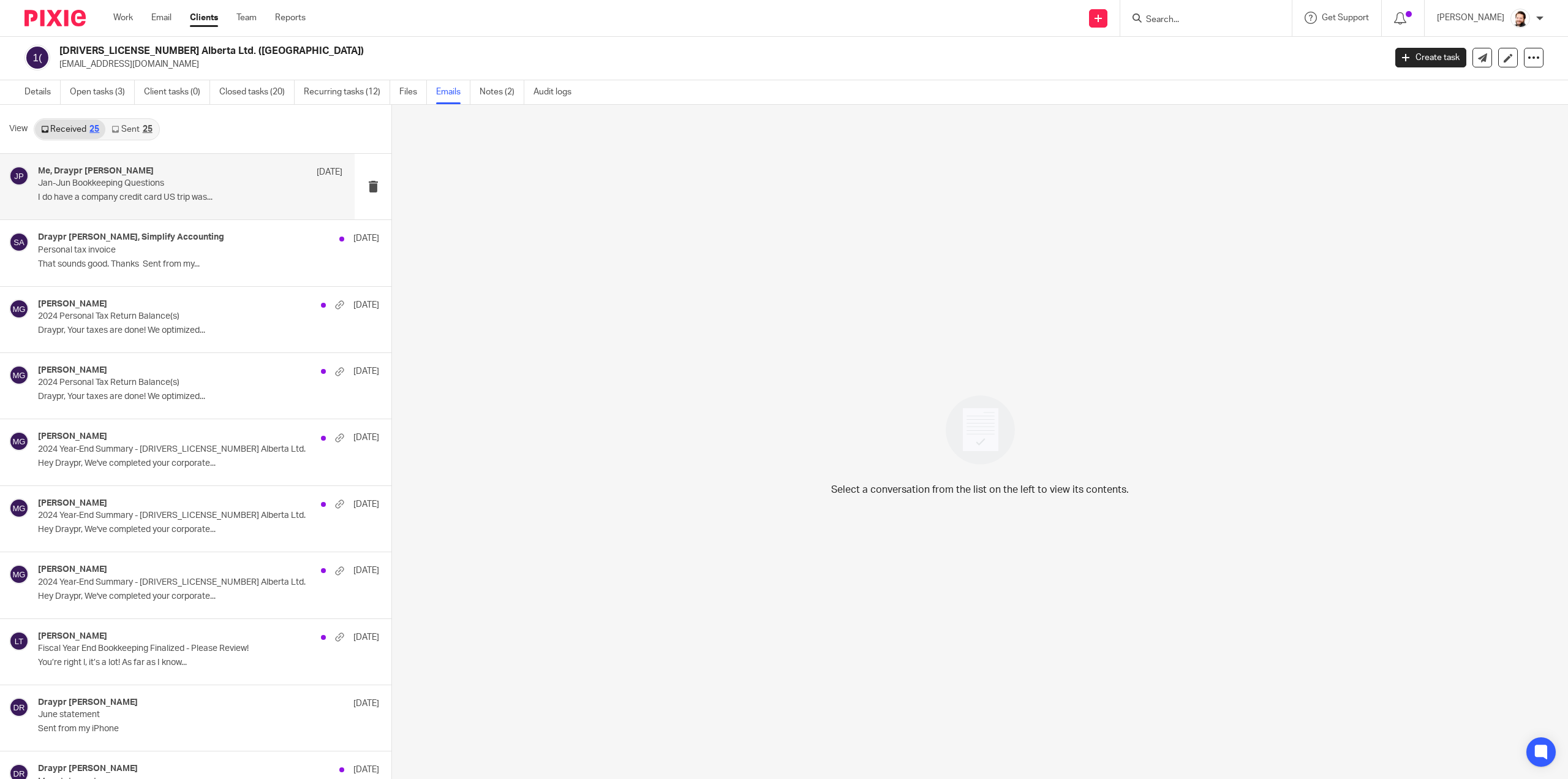
click at [163, 201] on p "I do have a company credit card US trip was..." at bounding box center [190, 197] width 305 height 10
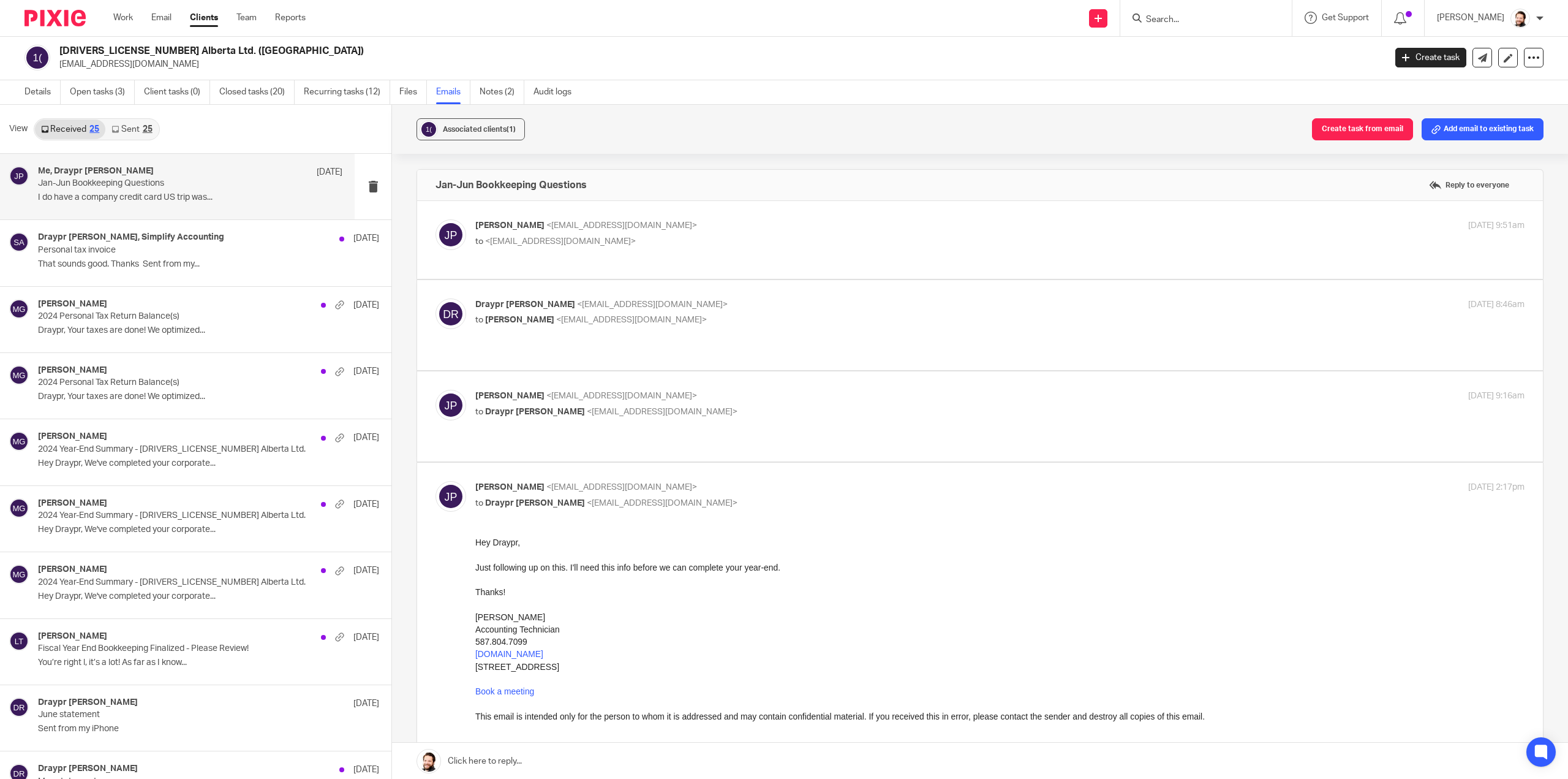
scroll to position [0, 0]
click at [706, 414] on div "Jayde Penner <jayde@simplifyaccounting.ca> to Draypr Riendeau <draypr699@hotmai…" at bounding box center [980, 416] width 1089 height 53
click at [702, 429] on div "Jayde Penner <jayde@simplifyaccounting.ca> to Draypr Riendeau <draypr699@hotmai…" at bounding box center [980, 416] width 1089 height 53
click at [697, 437] on label at bounding box center [980, 416] width 1126 height 90
click at [436, 390] on input "checkbox" at bounding box center [435, 390] width 1 height 1
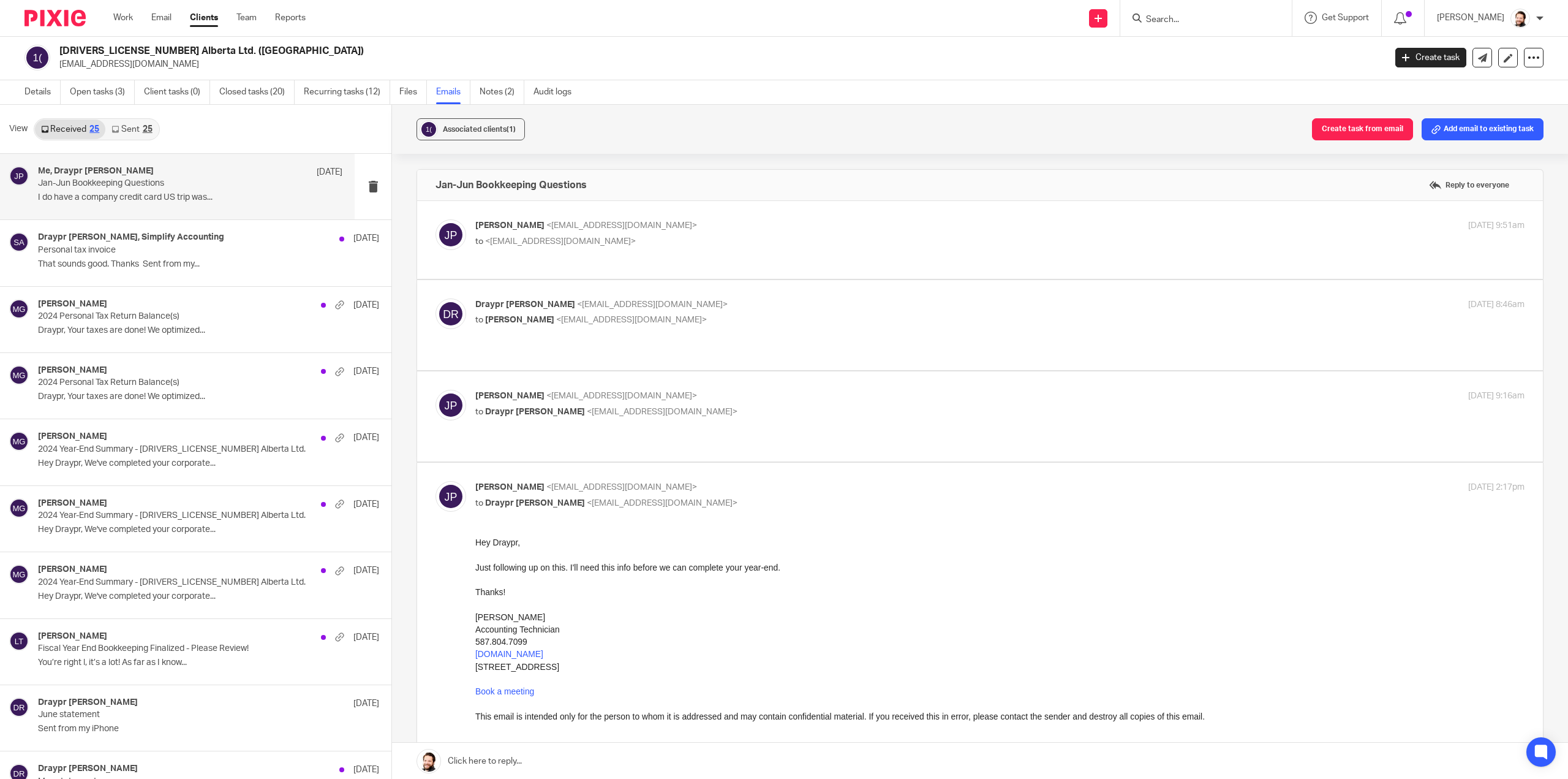
checkbox input "true"
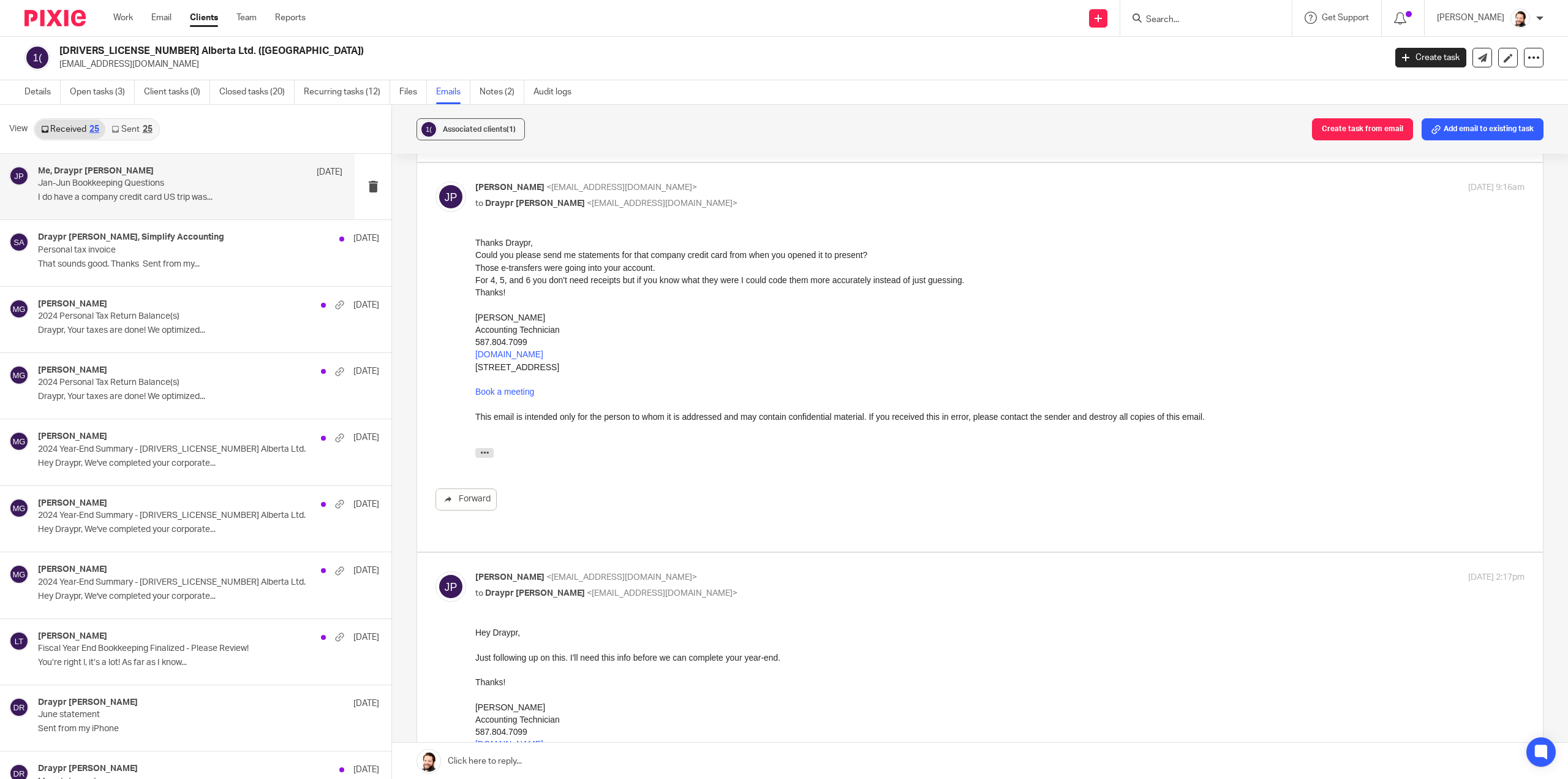
scroll to position [24, 0]
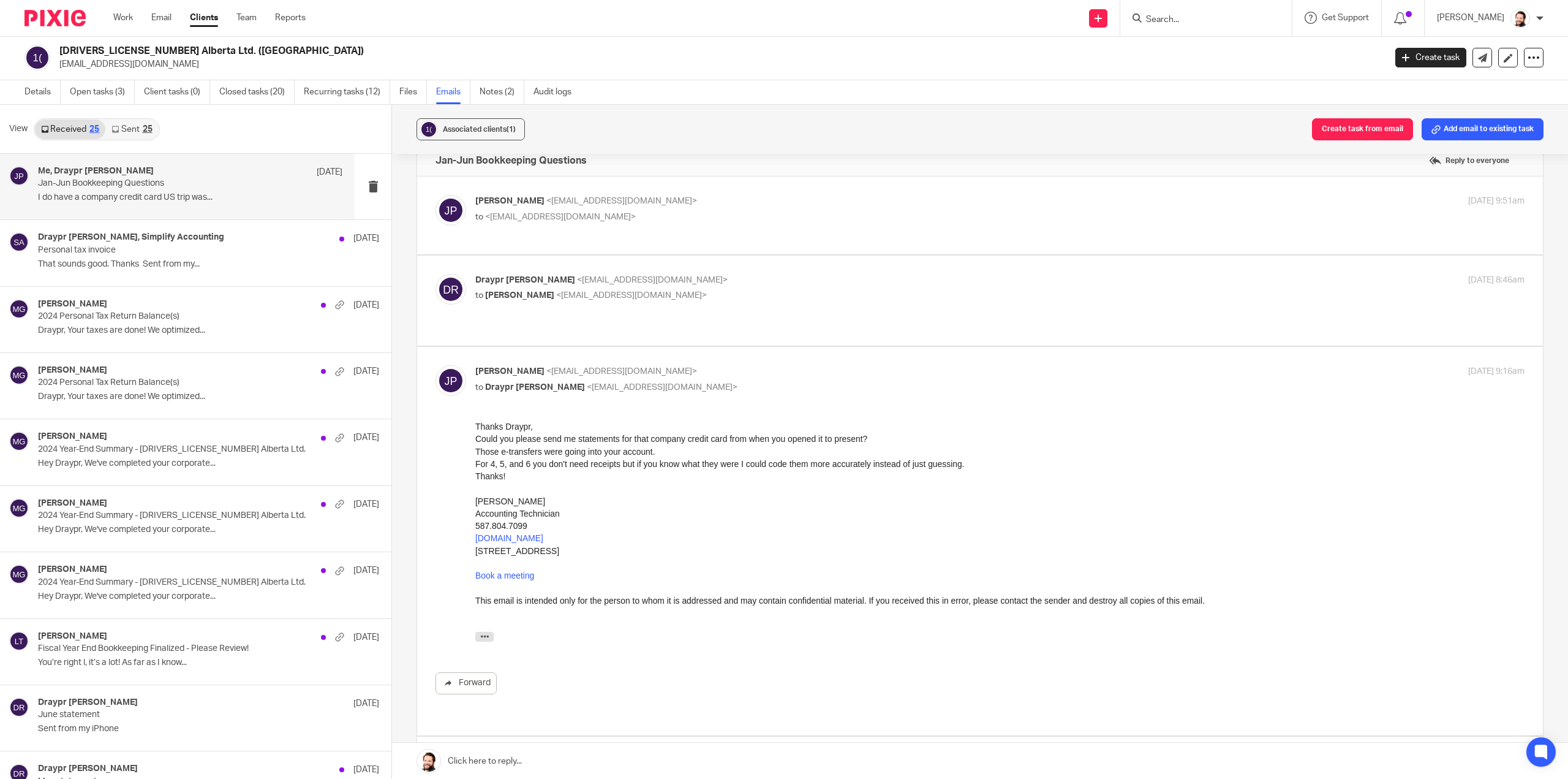
click at [658, 311] on div "Draypr Riendeau <draypr699@hotmail.com> to Jayde Penner <jayde@simplifyaccounti…" at bounding box center [980, 300] width 1089 height 53
click at [651, 318] on label at bounding box center [980, 301] width 1126 height 90
click at [436, 274] on input "checkbox" at bounding box center [435, 273] width 1 height 1
checkbox input "true"
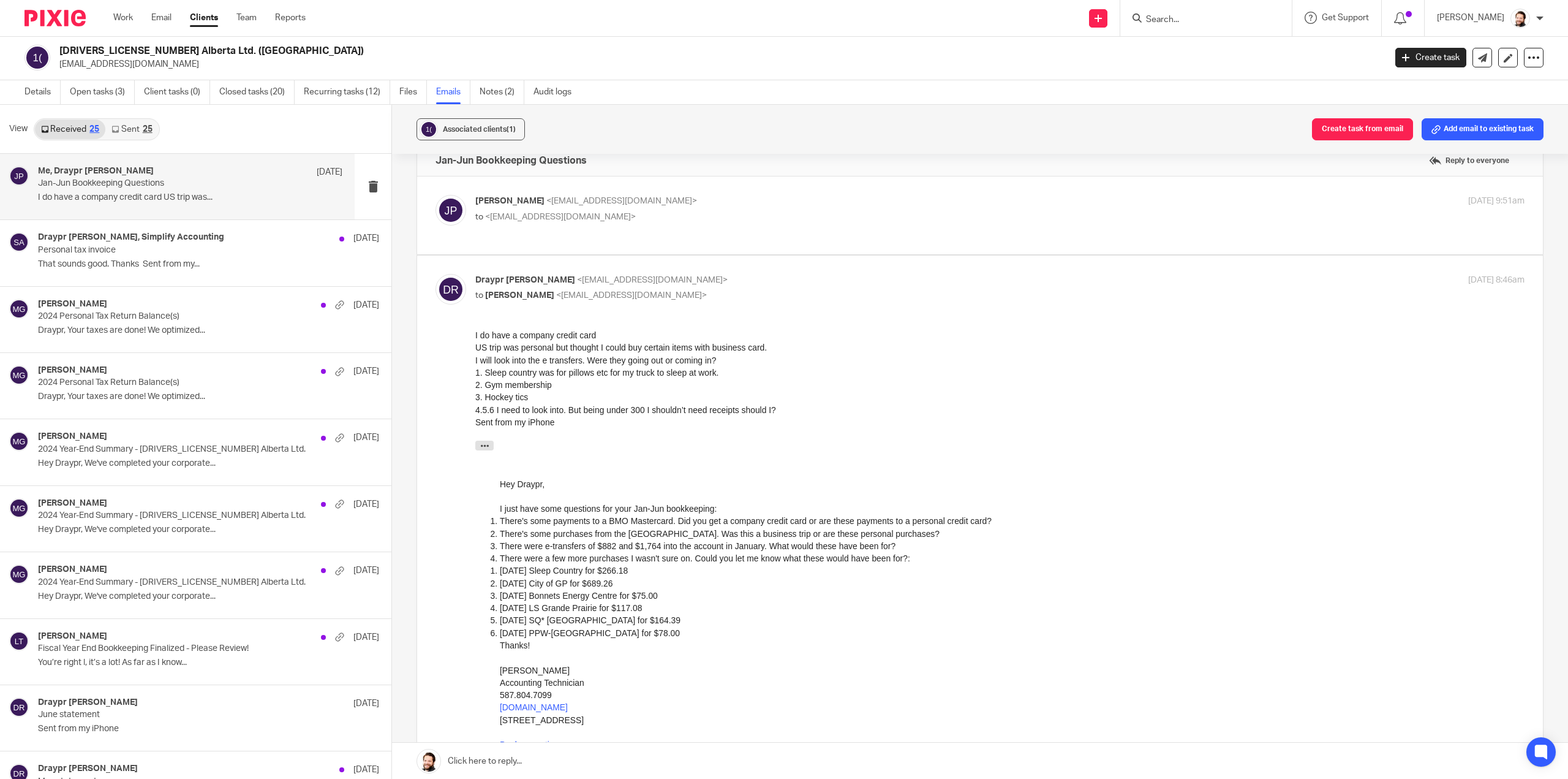
scroll to position [0, 0]
click at [723, 238] on label at bounding box center [980, 215] width 1126 height 78
click at [436, 195] on input "checkbox" at bounding box center [435, 194] width 1 height 1
checkbox input "true"
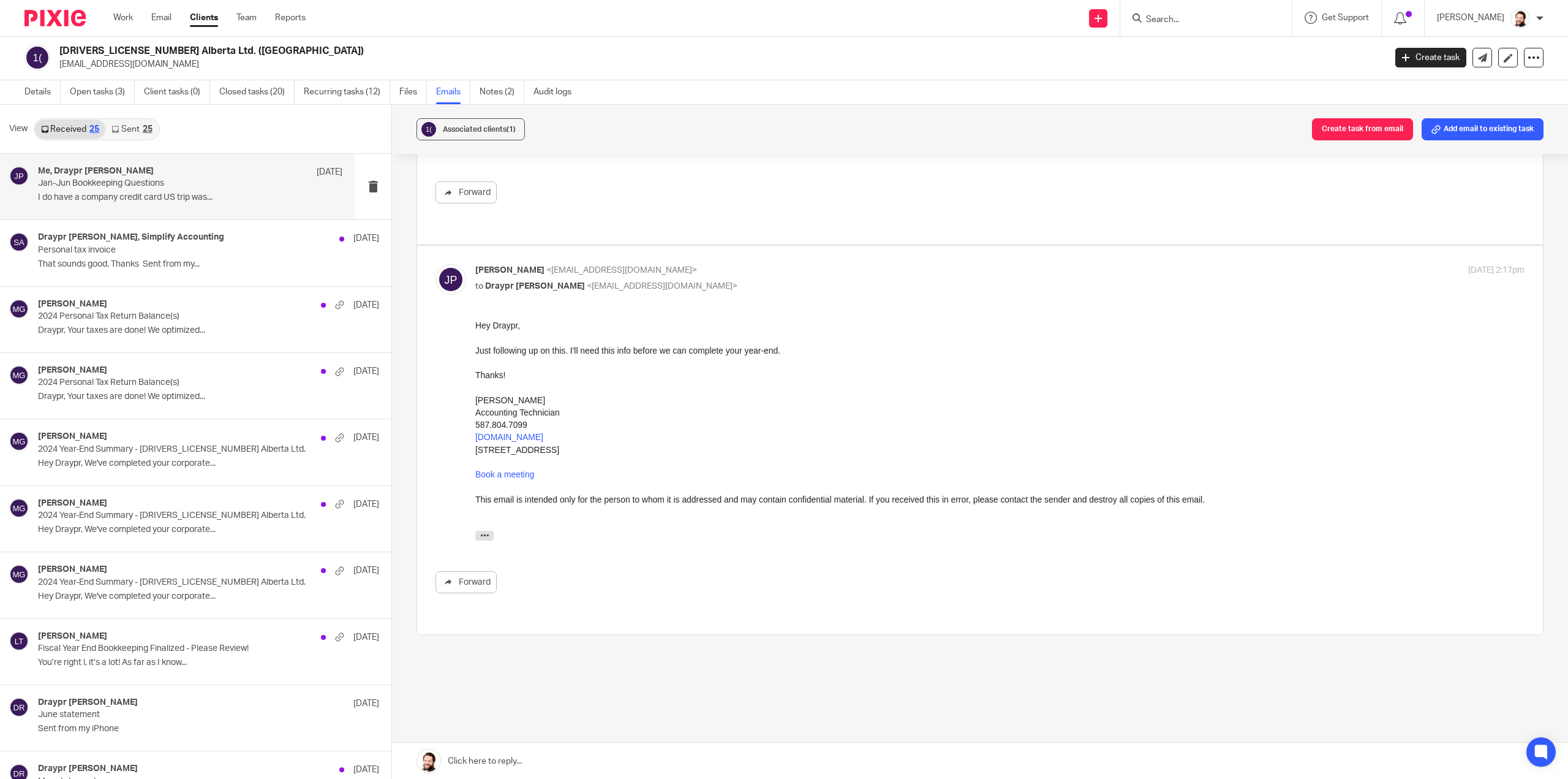
scroll to position [1105, 0]
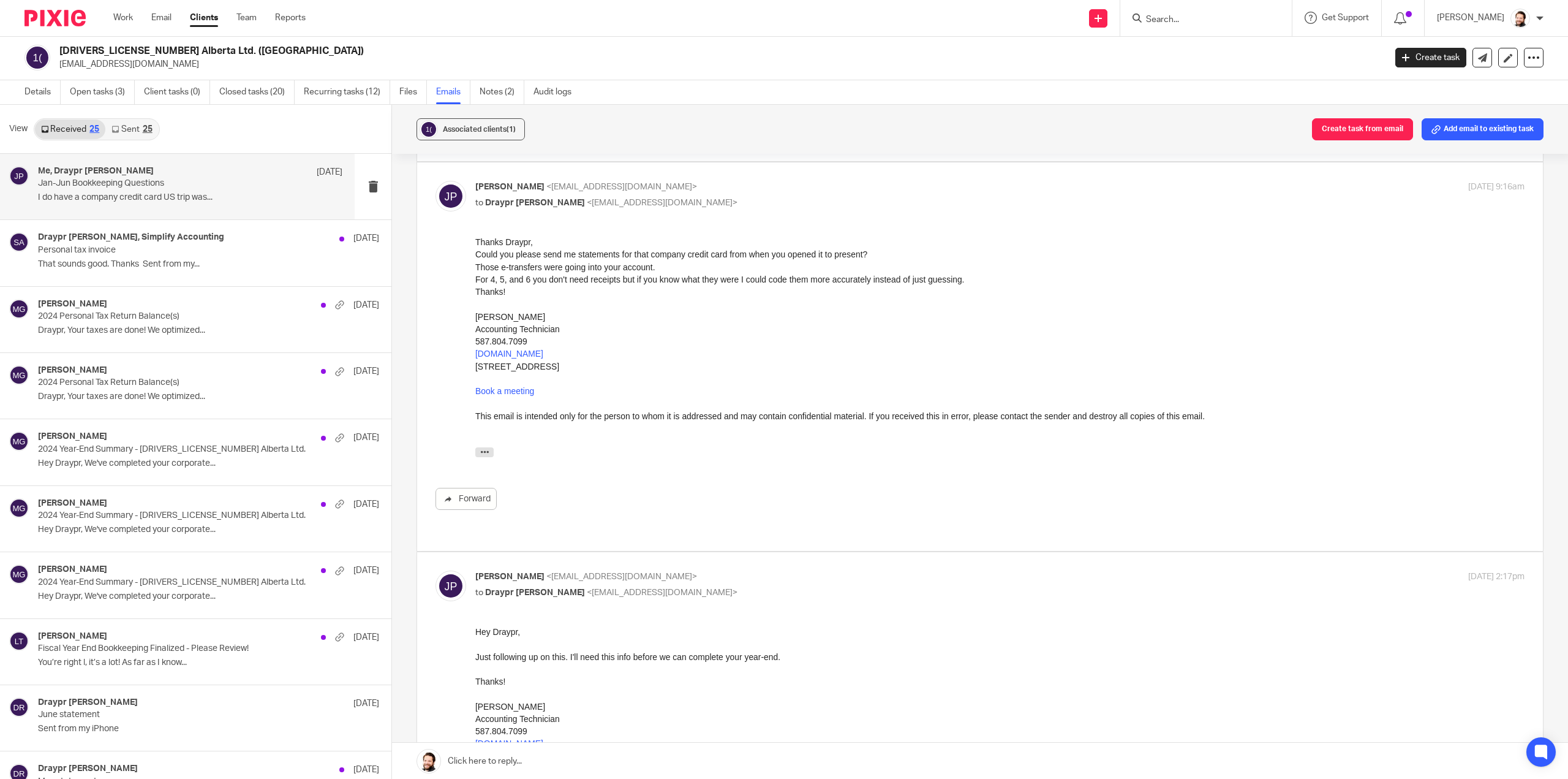
click at [149, 132] on div "25" at bounding box center [147, 129] width 10 height 9
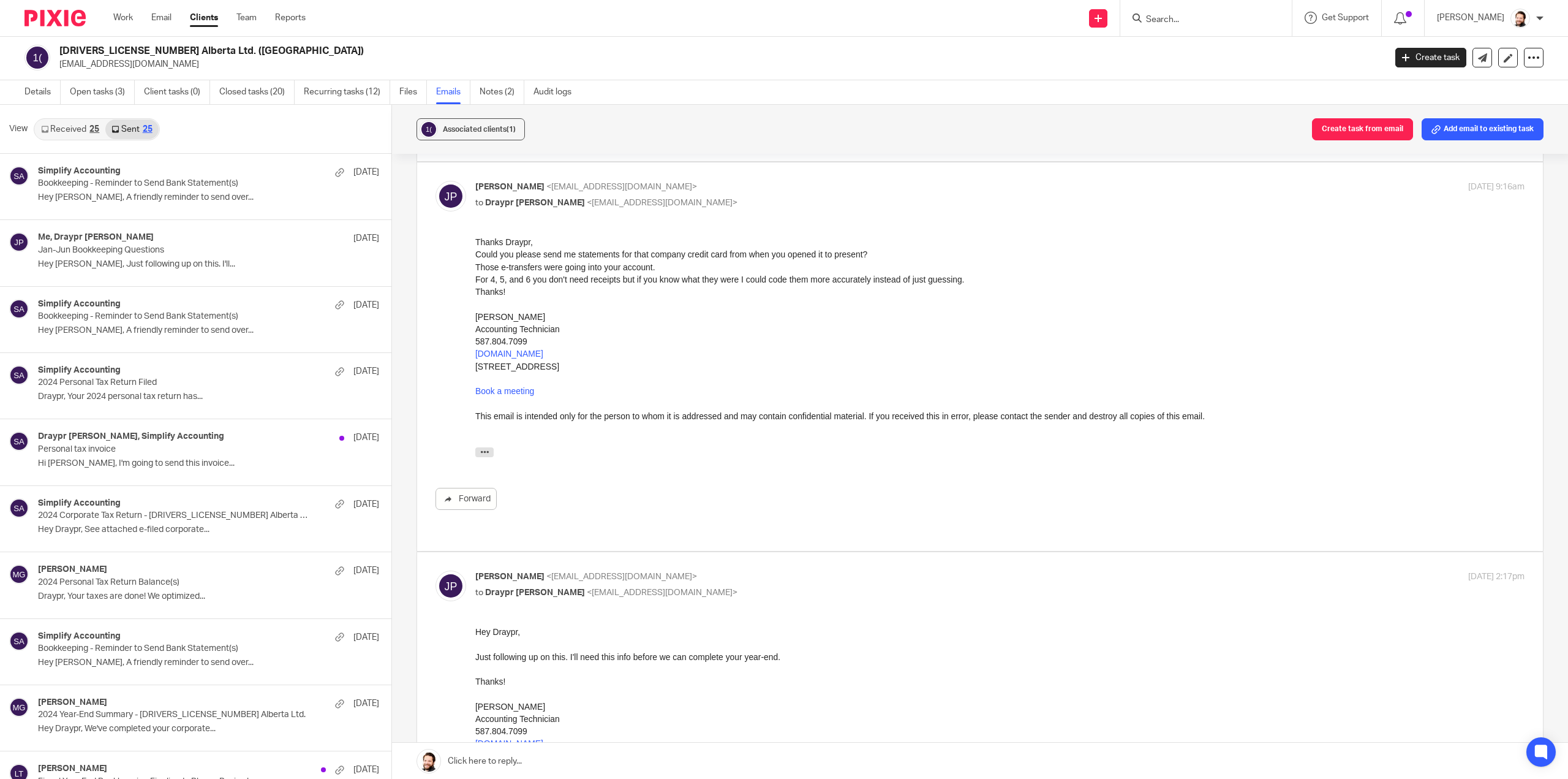
click at [81, 128] on link "Received 25" at bounding box center [70, 129] width 71 height 20
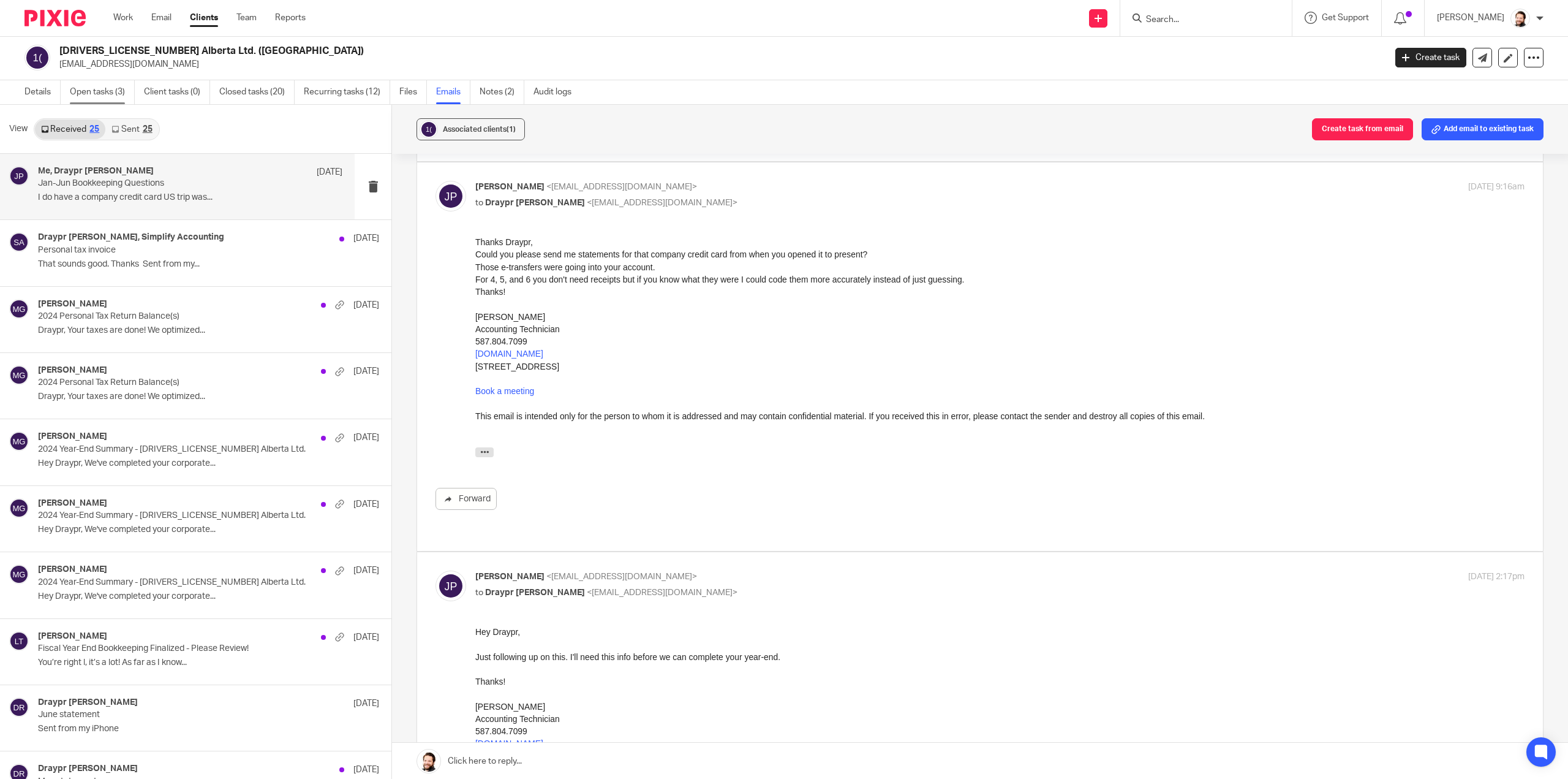
click at [120, 91] on link "Open tasks (3)" at bounding box center [102, 92] width 65 height 24
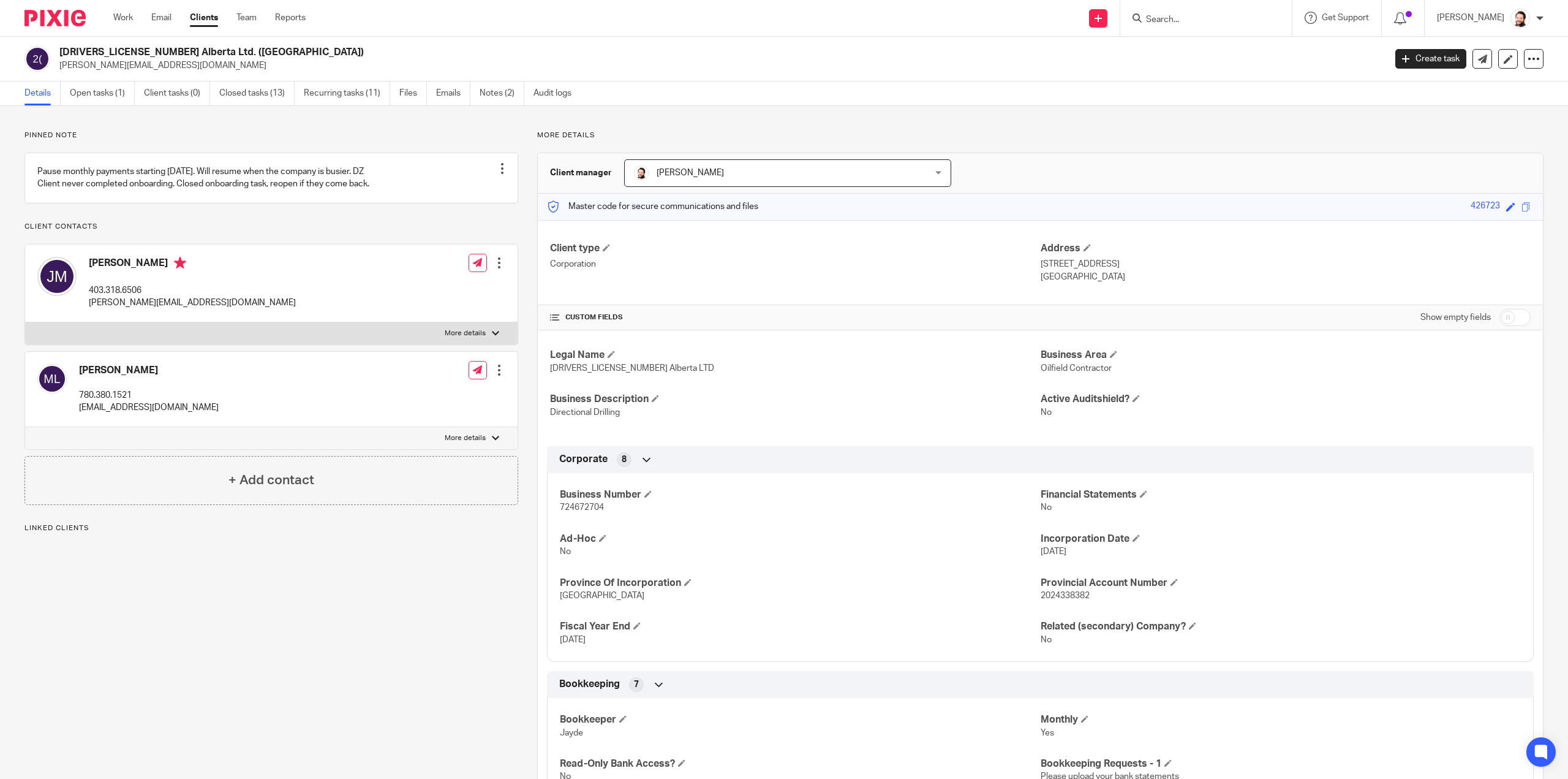
click at [572, 507] on span "724672704" at bounding box center [582, 507] width 44 height 9
copy span "724672704"
click at [125, 22] on link "Work" at bounding box center [123, 17] width 19 height 12
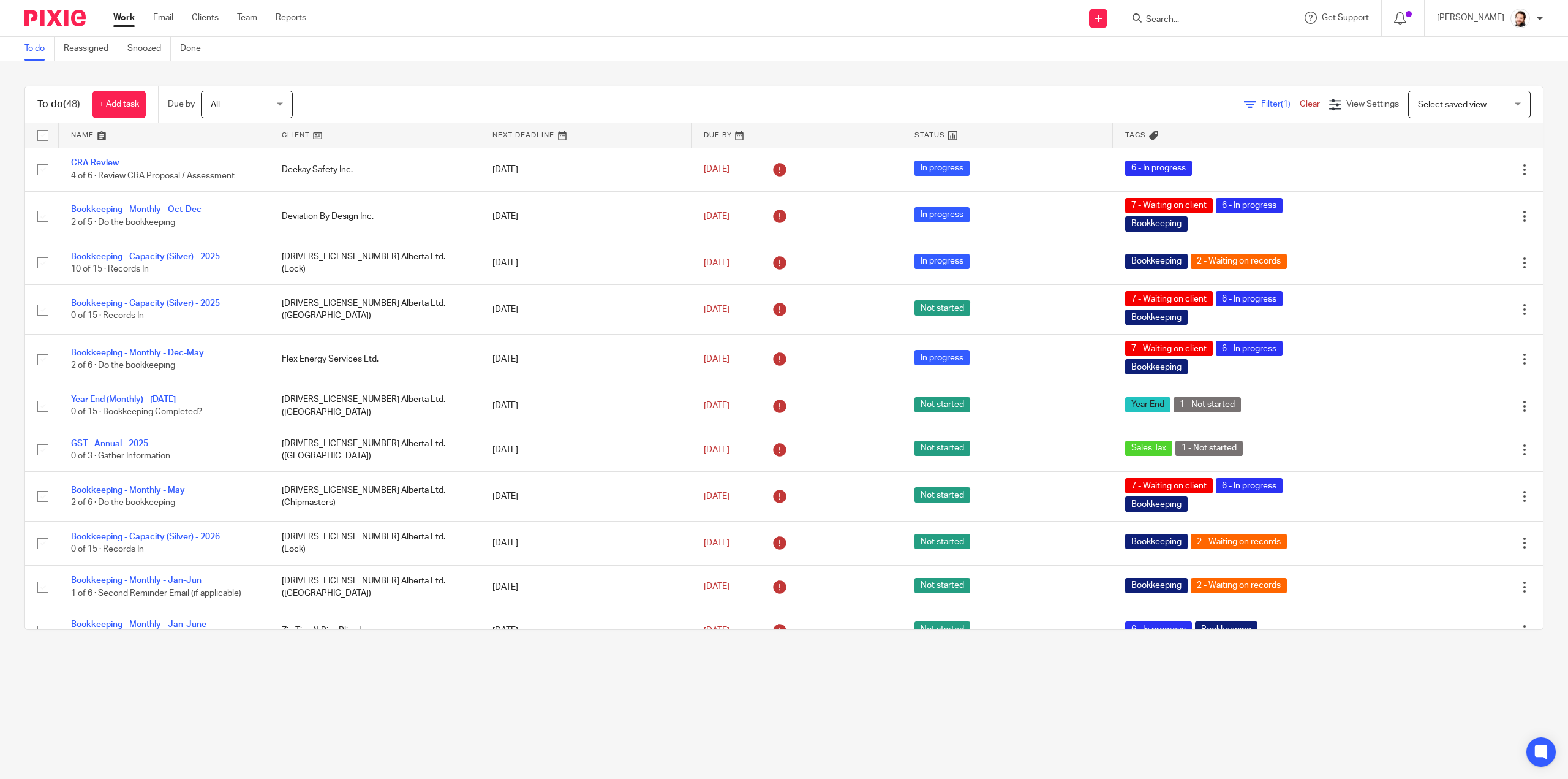
click at [302, 133] on link at bounding box center [375, 135] width 210 height 24
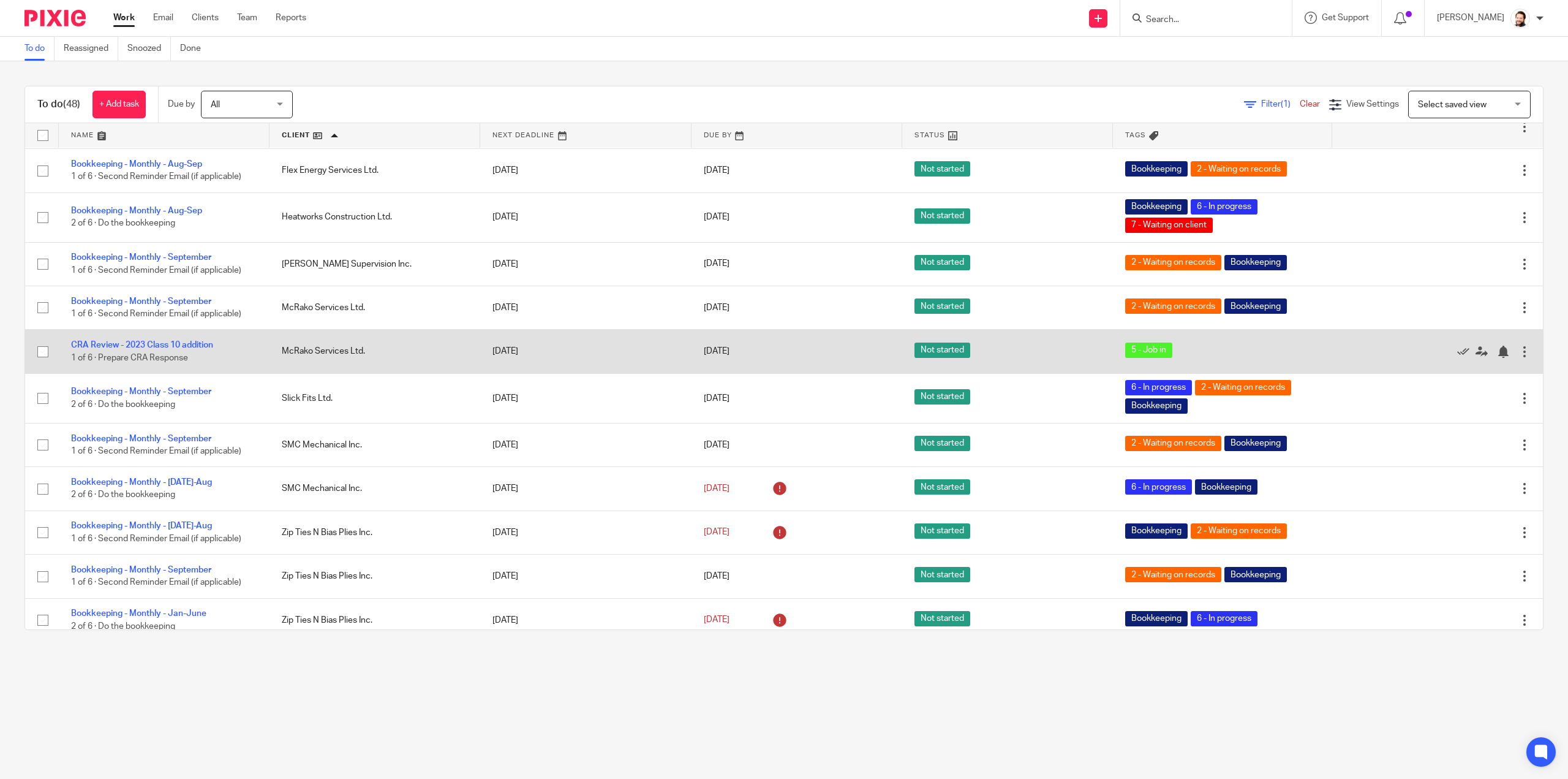
scroll to position [1662, 0]
